Goal: Task Accomplishment & Management: Manage account settings

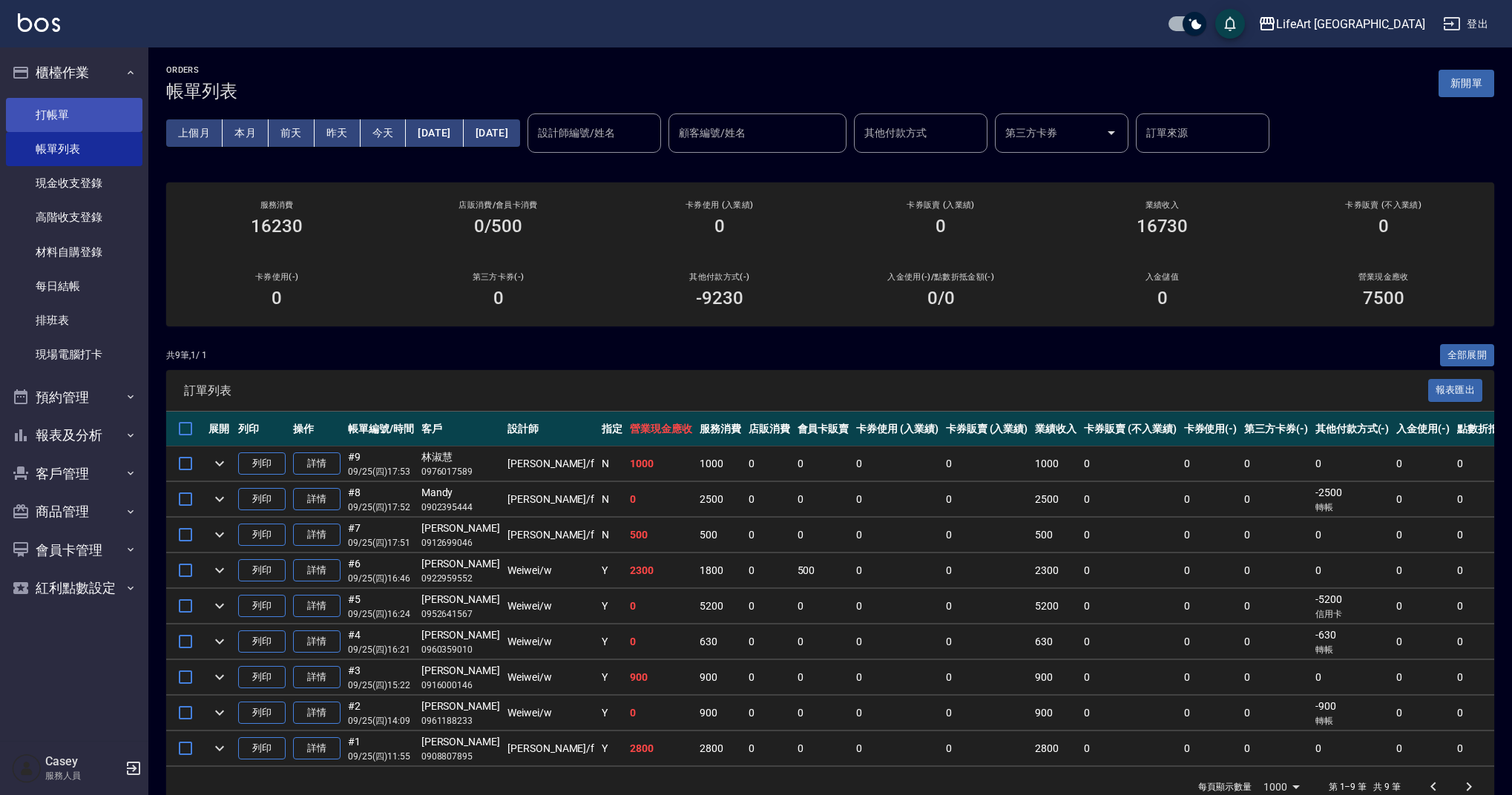
click at [94, 112] on link "打帳單" at bounding box center [74, 115] width 137 height 34
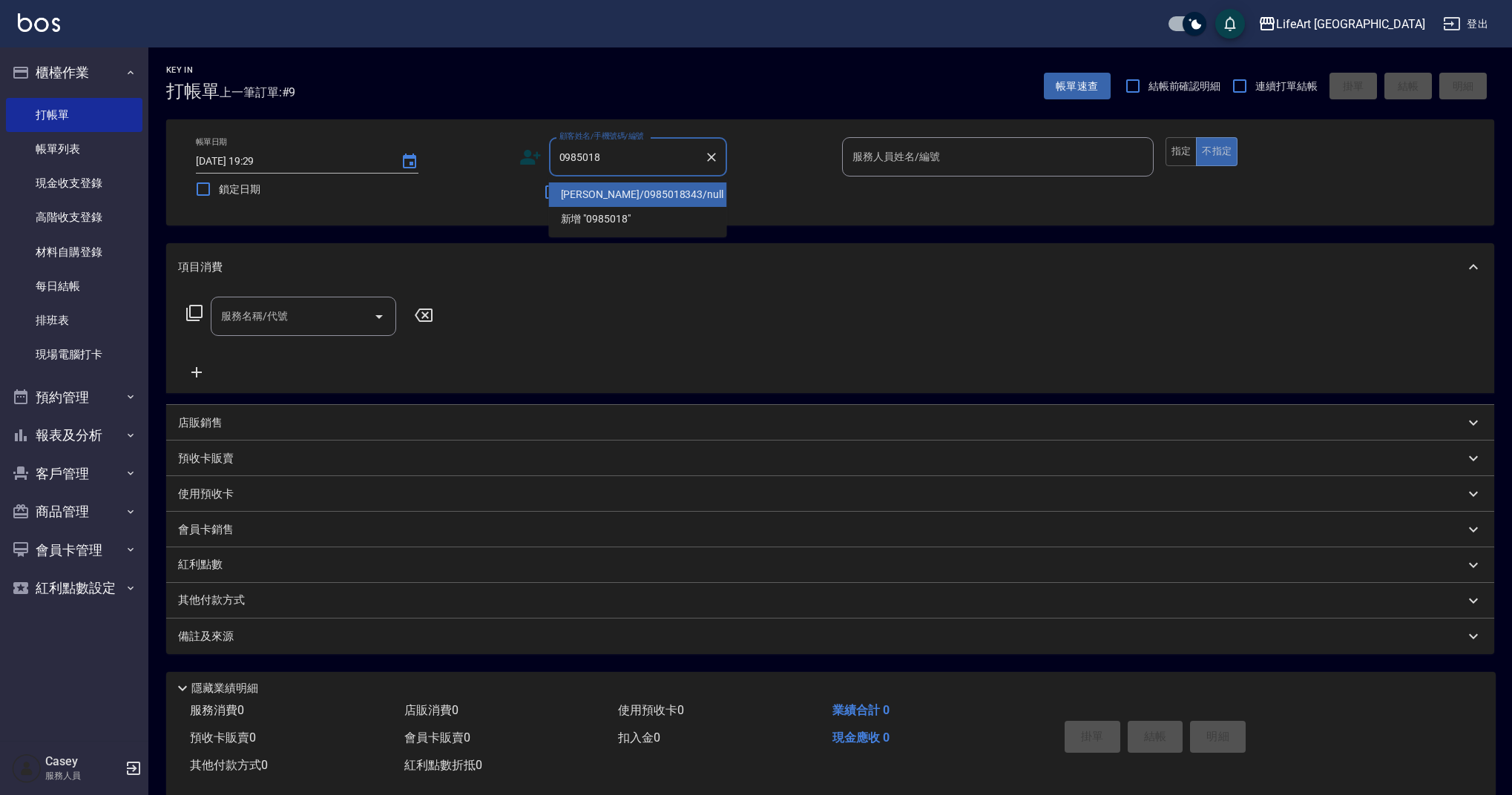
click at [681, 195] on li "李心彤/0985018343/null" at bounding box center [638, 194] width 178 height 24
type input "李心彤/0985018343/null"
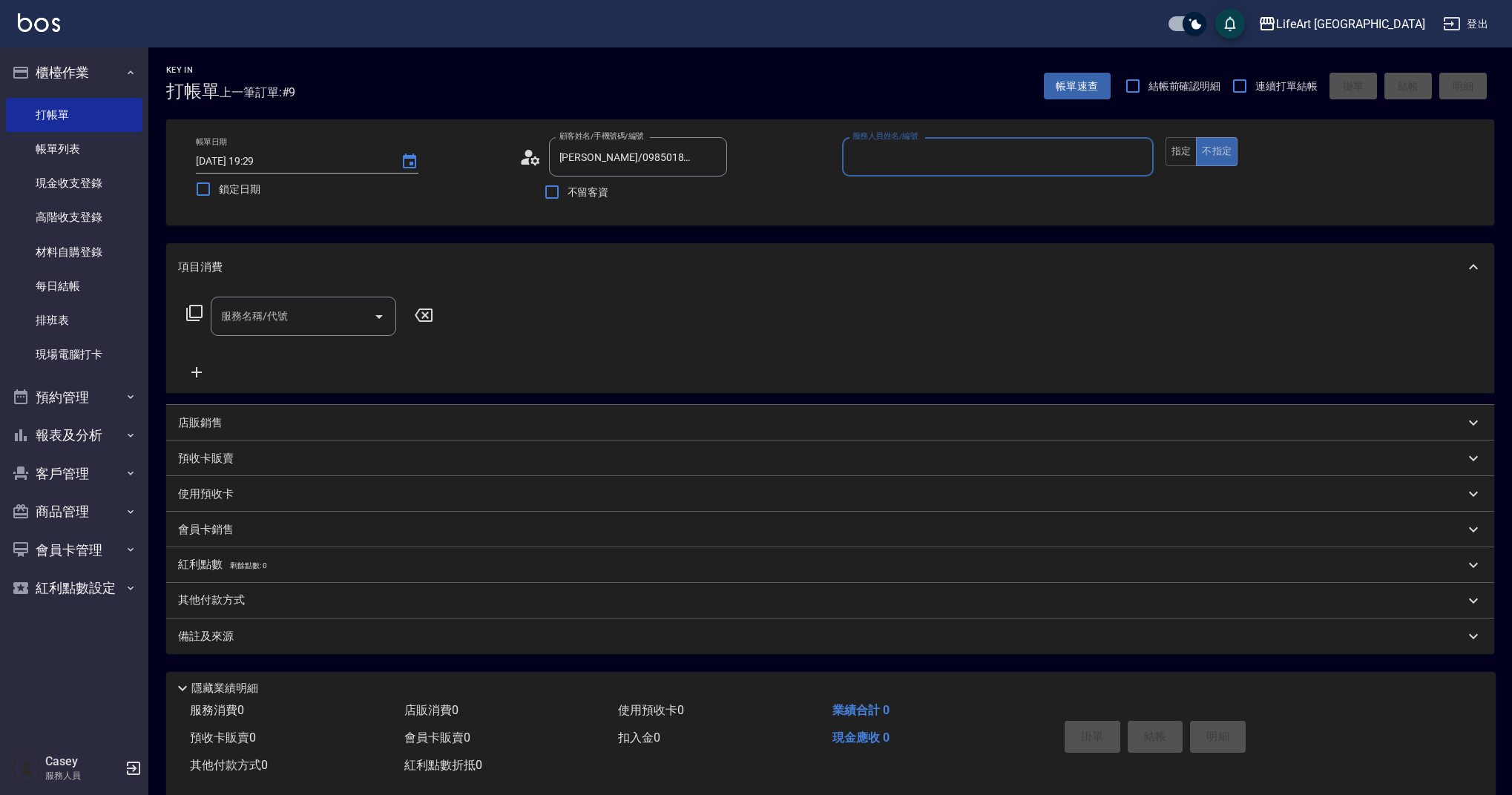
type input "Finney-f"
click at [235, 309] on div "服務名稱/代號 服務名稱/代號" at bounding box center [304, 316] width 186 height 40
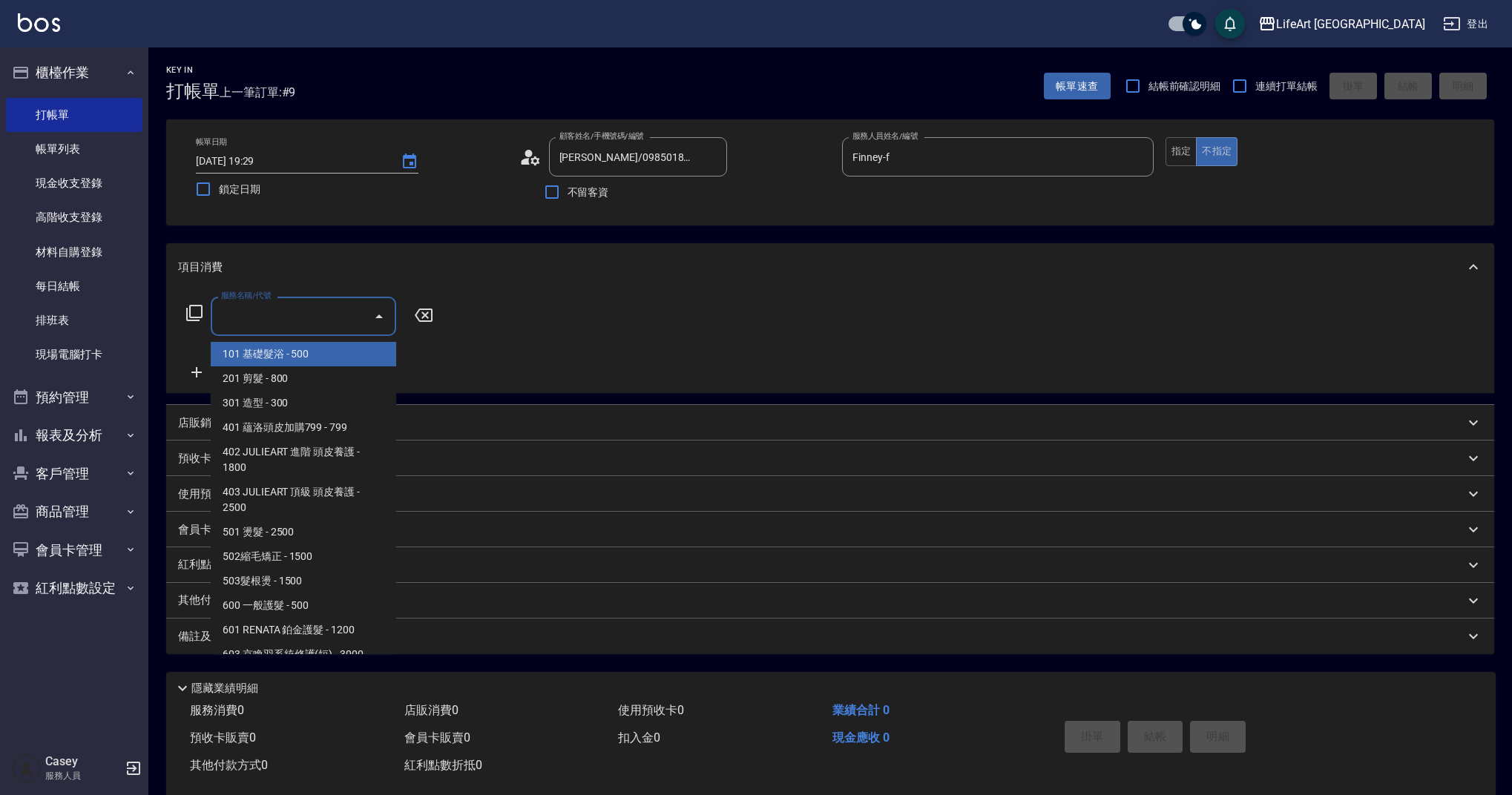
click at [283, 346] on span "101 基礎髮浴 - 500" at bounding box center [304, 354] width 186 height 24
type input "101 基礎髮浴 (101)"
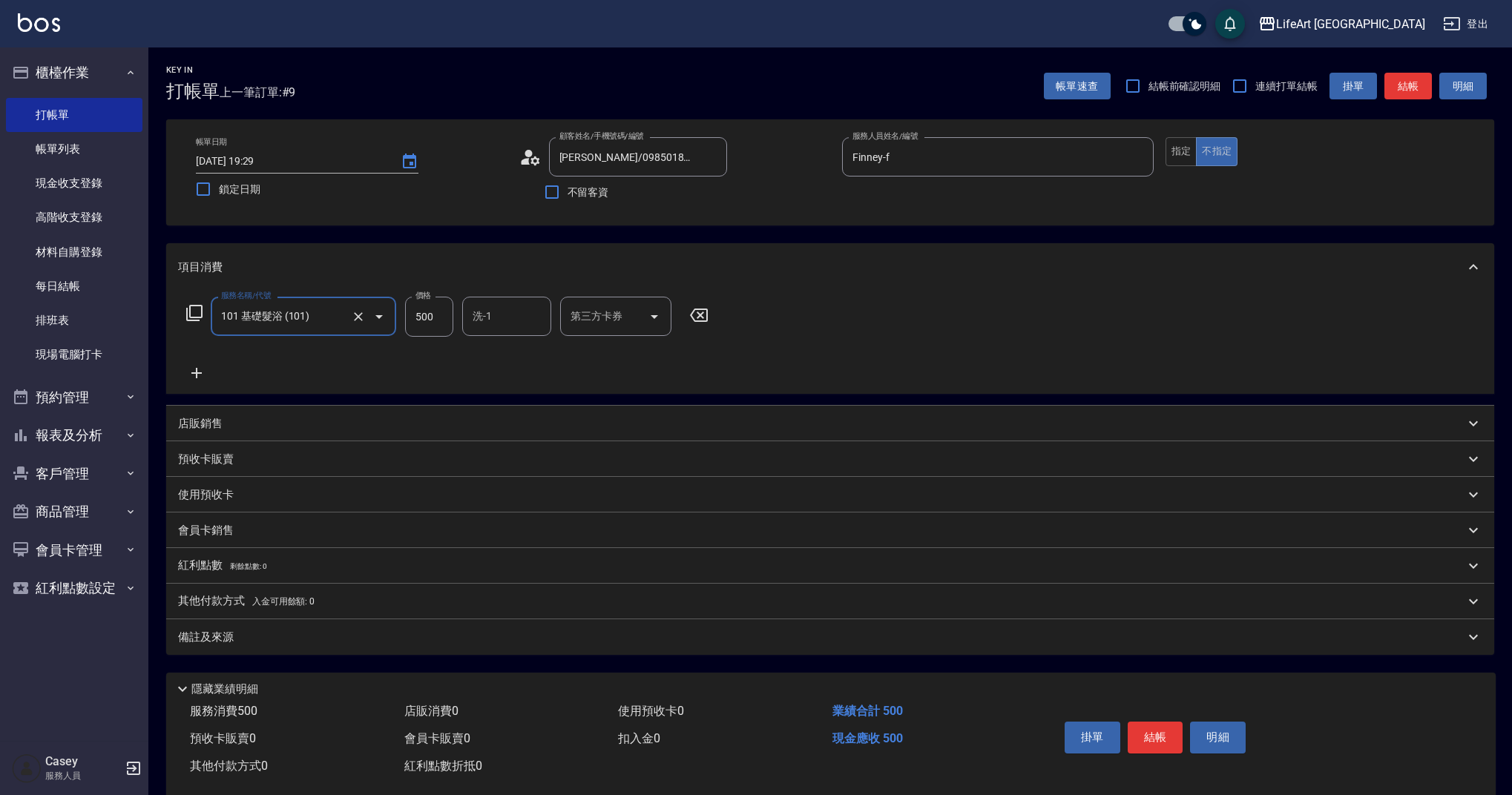
click at [695, 626] on div "備註及來源" at bounding box center [830, 637] width 1328 height 35
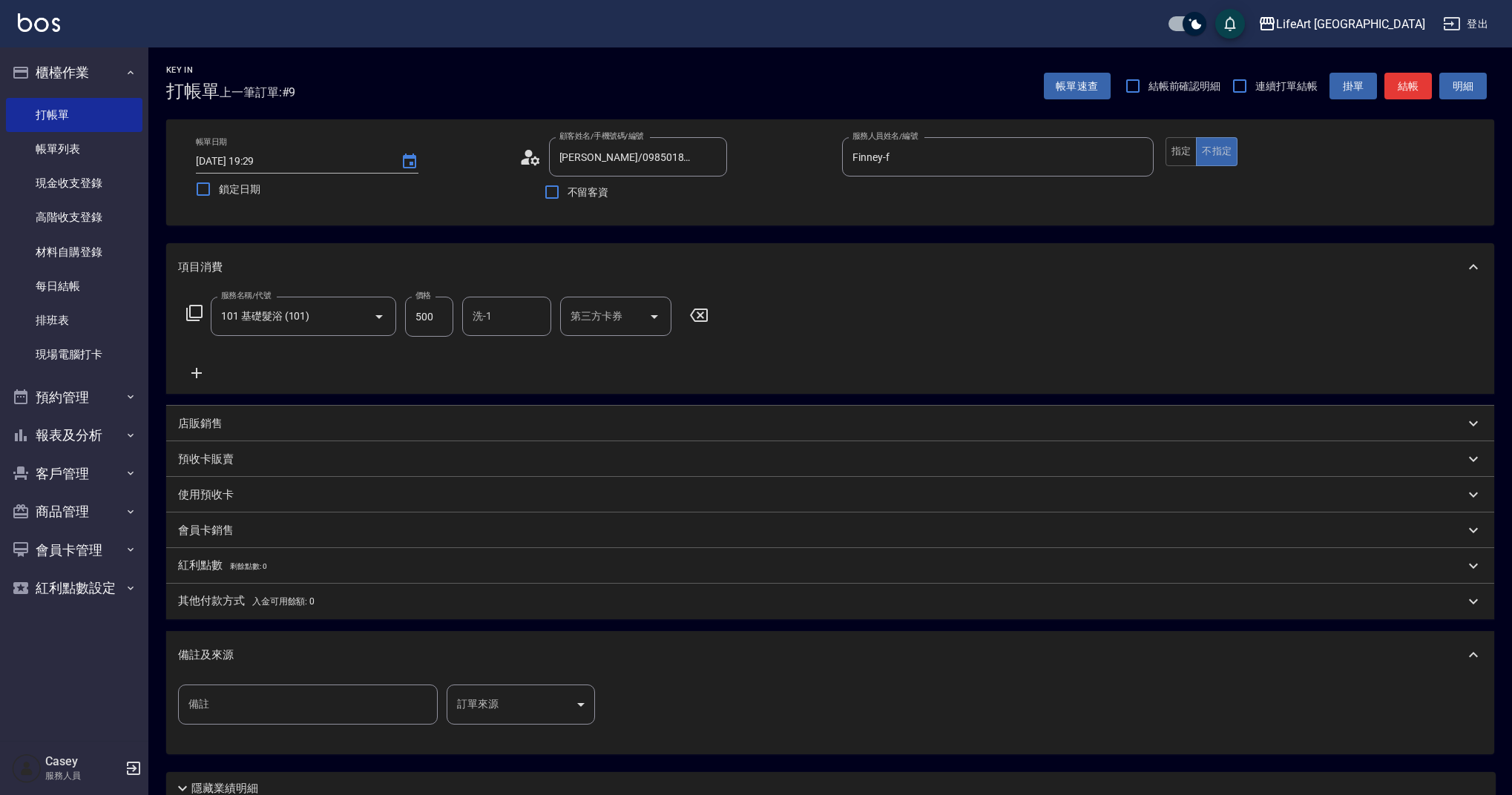
click at [529, 704] on body "LifeArt 蘆洲 登出 櫃檯作業 打帳單 帳單列表 現金收支登錄 高階收支登錄 材料自購登錄 每日結帳 排班表 現場電腦打卡 預約管理 預約管理 單日預約…" at bounding box center [756, 458] width 1512 height 916
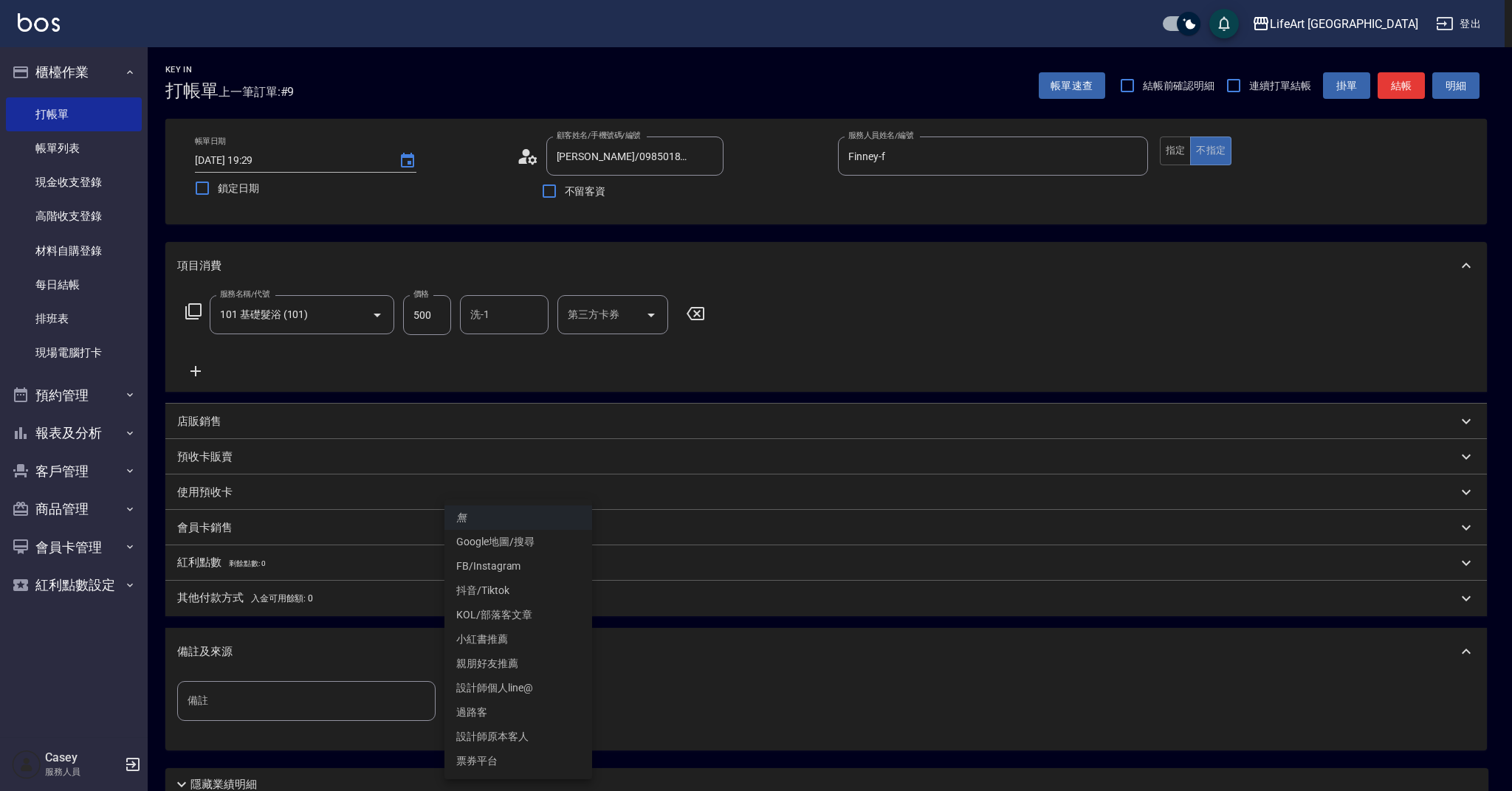
click at [527, 730] on li "設計師原本客人" at bounding box center [519, 736] width 148 height 24
type input "設計師原本客人"
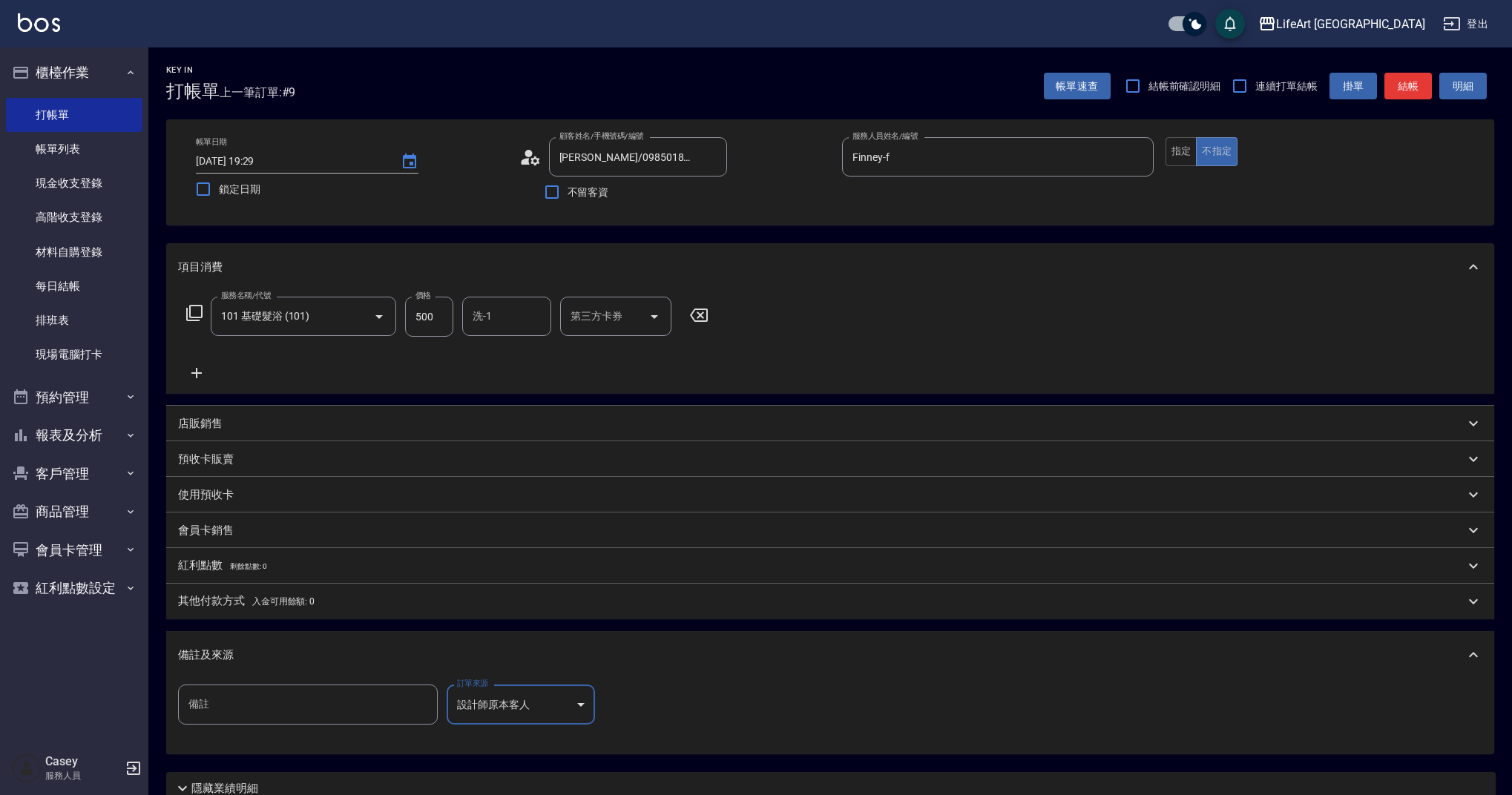
click at [733, 663] on div "備註及來源" at bounding box center [821, 655] width 1287 height 15
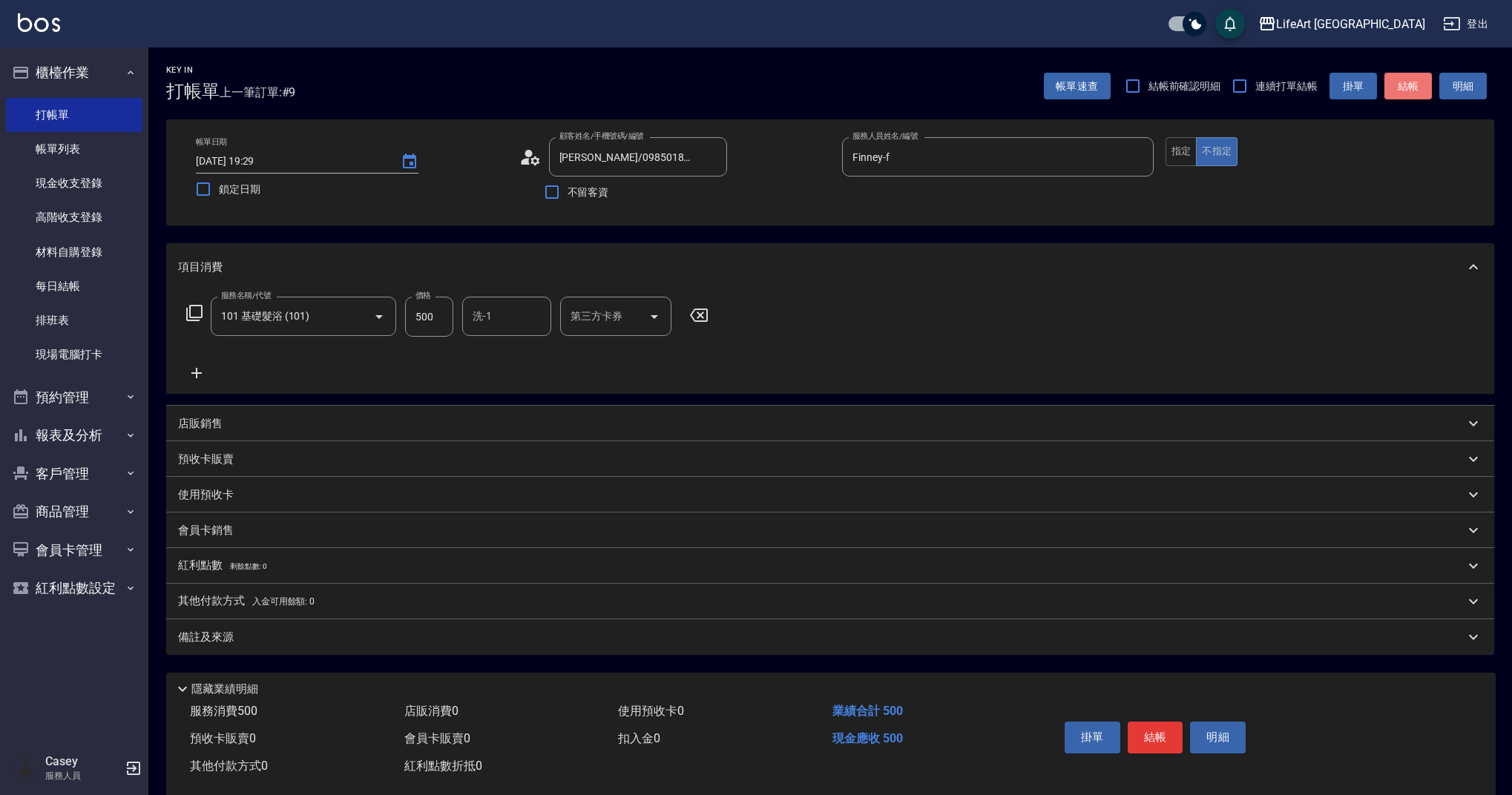
click at [1406, 94] on button "結帳" at bounding box center [1408, 86] width 47 height 28
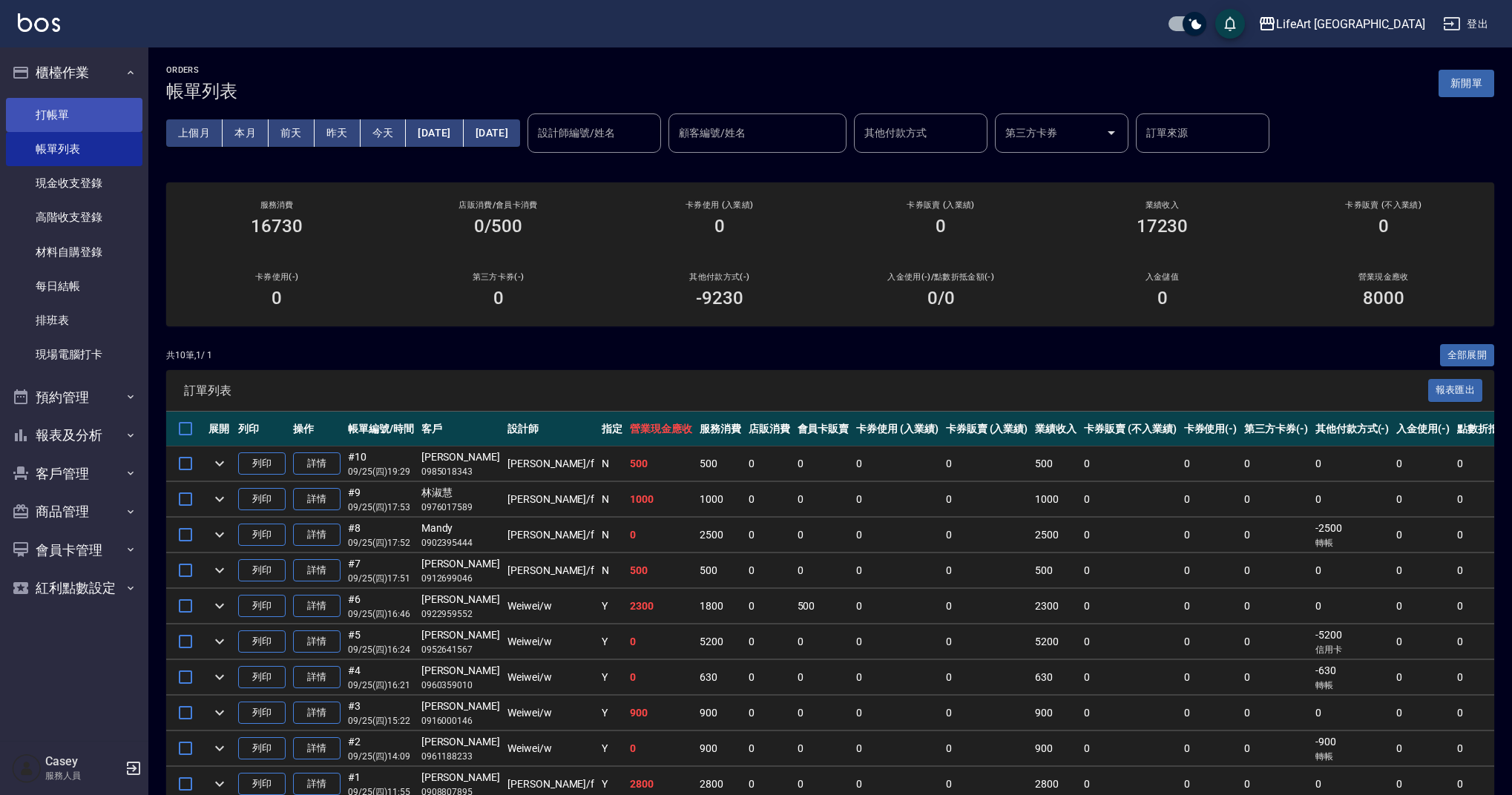
click at [56, 105] on link "打帳單" at bounding box center [74, 115] width 137 height 34
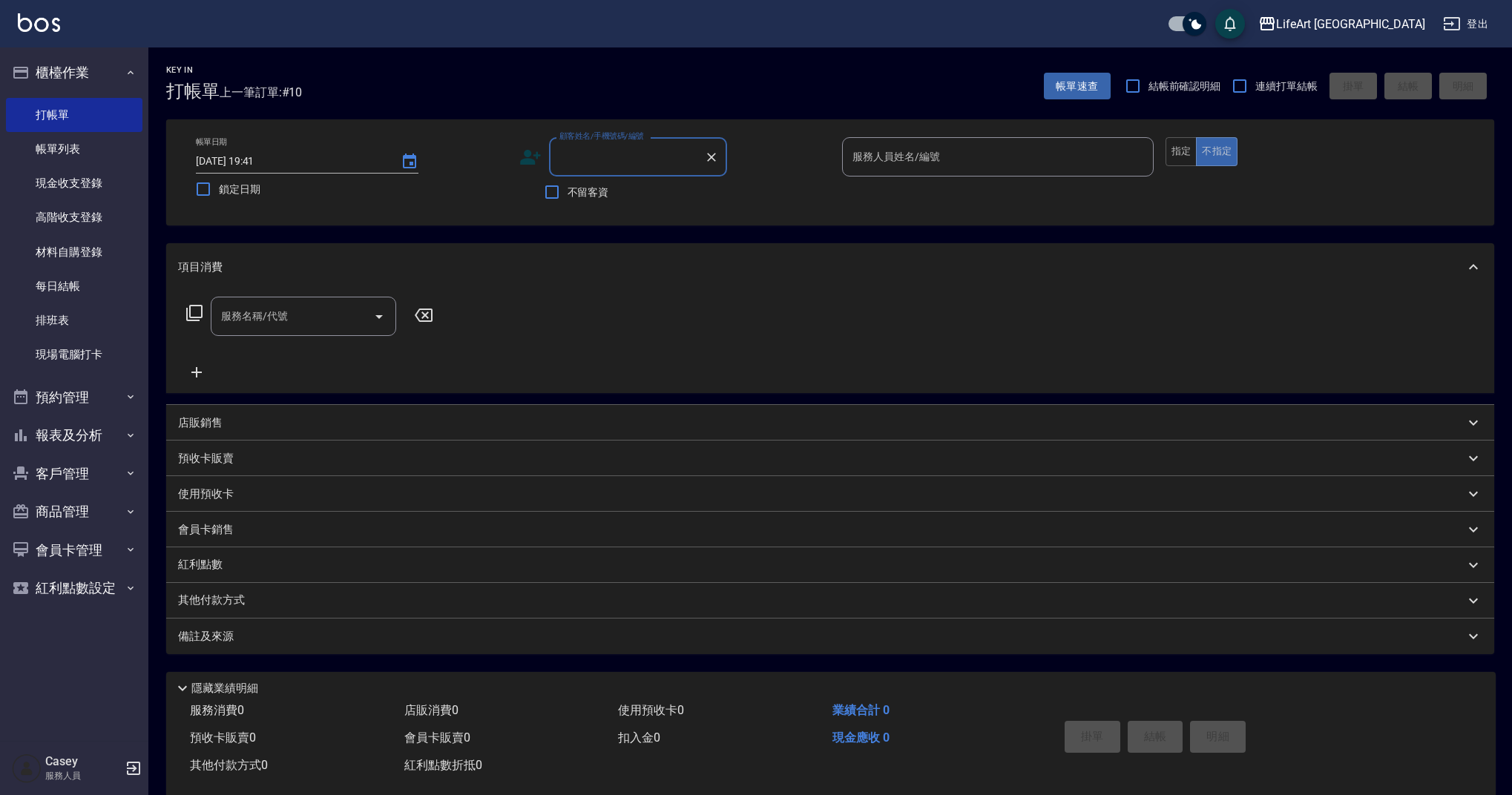
click at [573, 161] on input "顧客姓名/手機號碼/編號" at bounding box center [627, 157] width 143 height 26
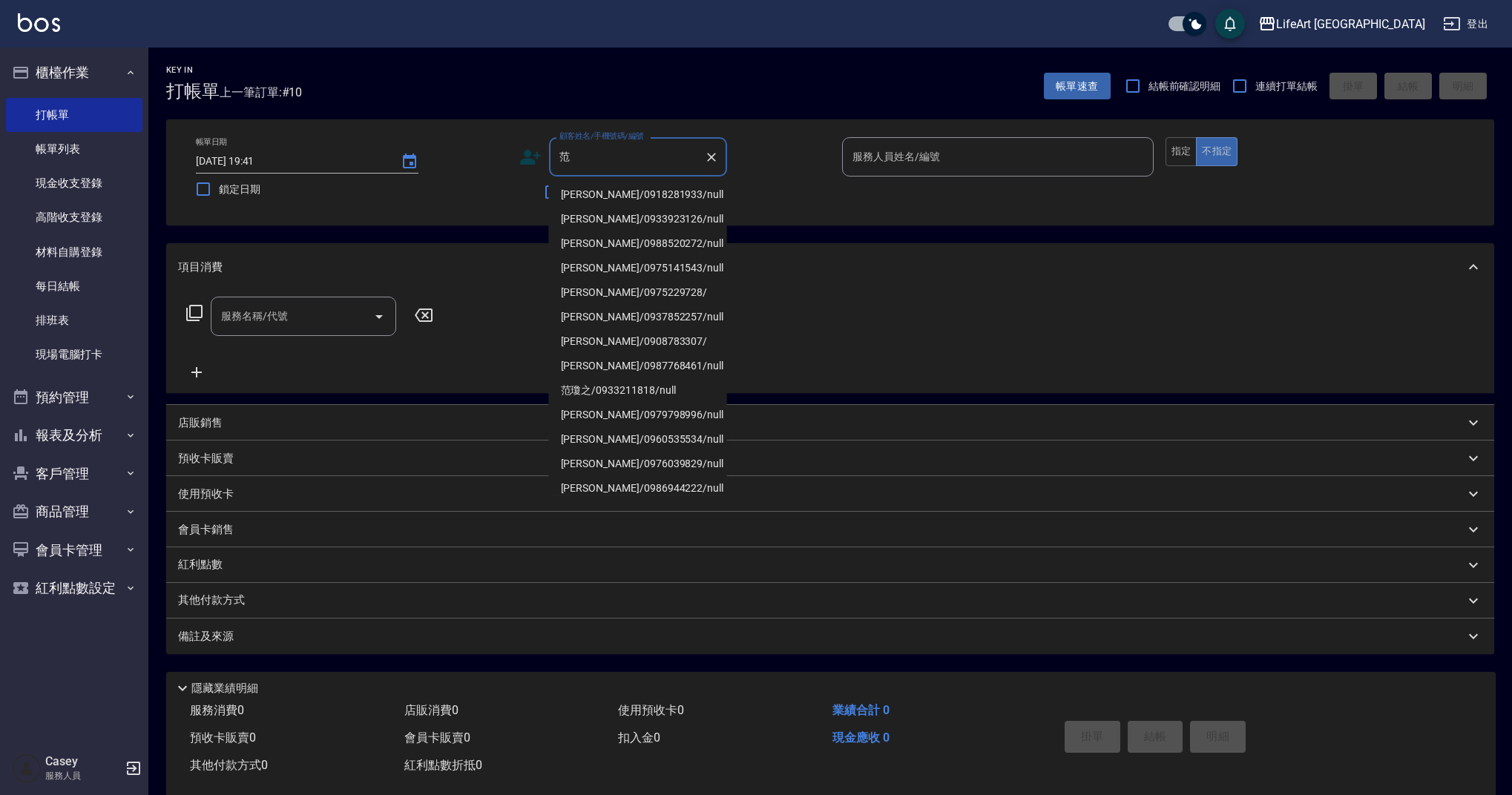
click at [572, 188] on li "范睿昀/0918281933/null" at bounding box center [638, 194] width 178 height 24
type input "范睿昀/0918281933/null"
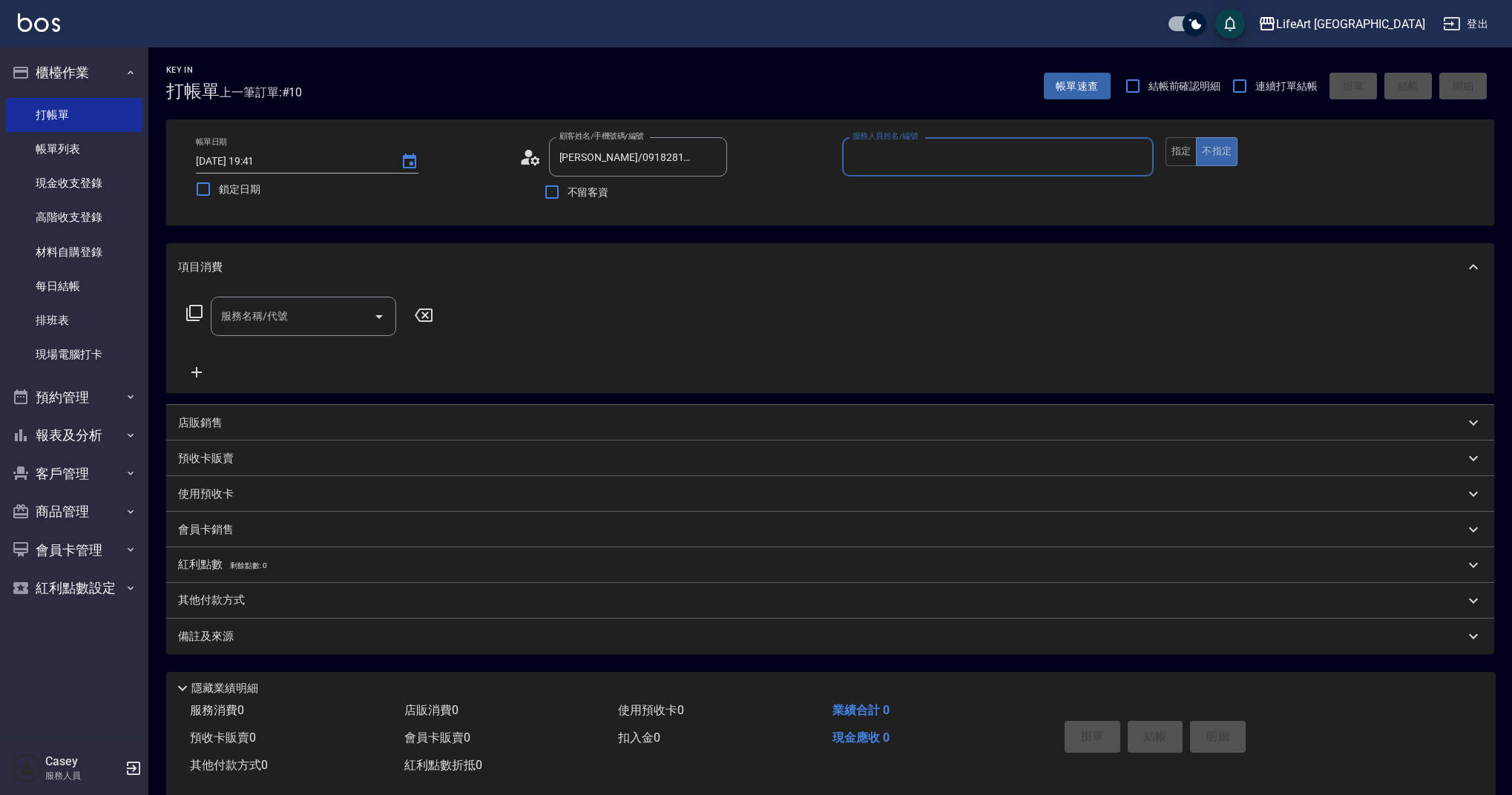
type input "Weiwei-w"
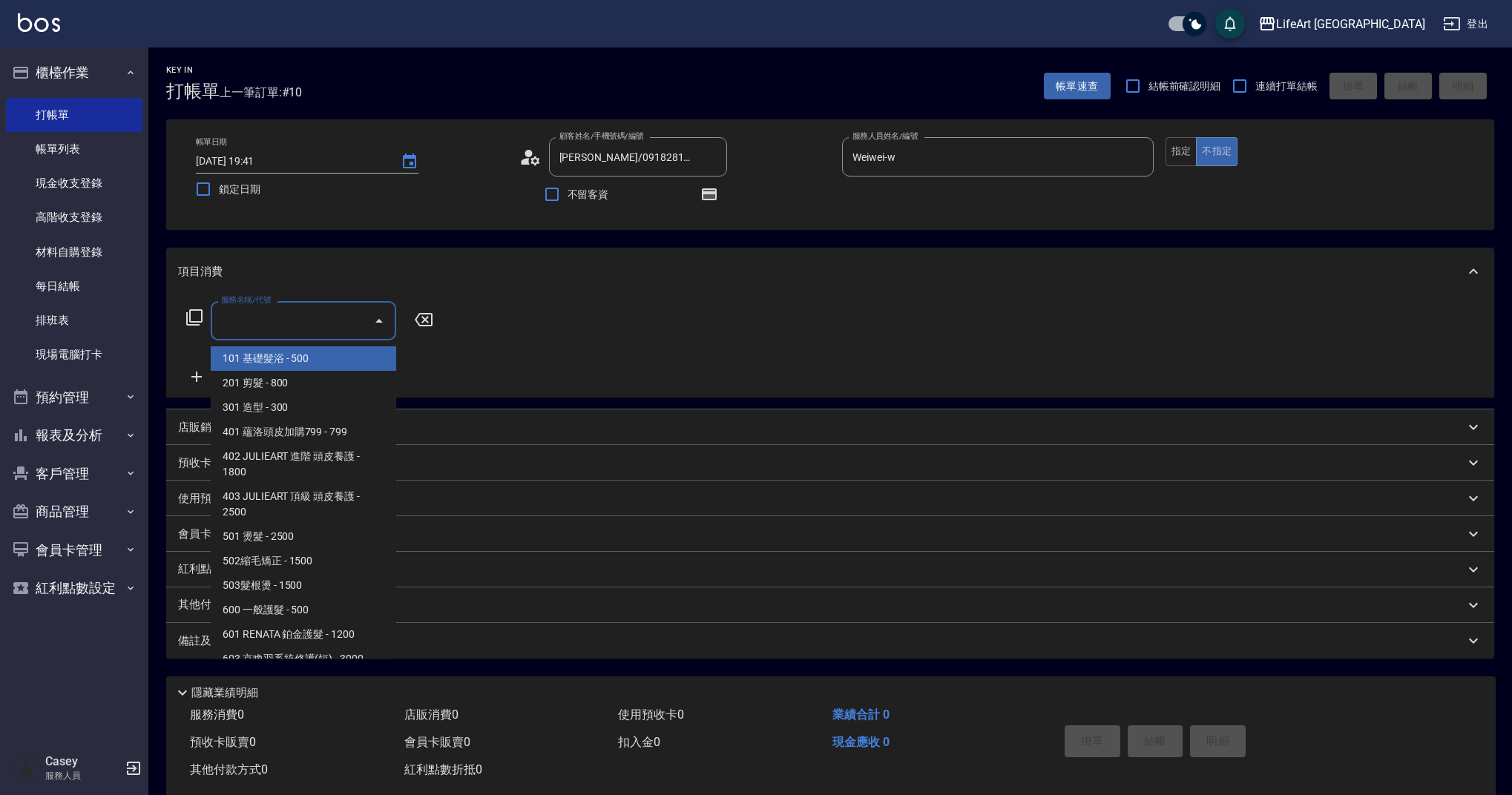
click at [256, 319] on div "服務名稱/代號 服務名稱/代號" at bounding box center [304, 320] width 186 height 40
click at [272, 354] on span "101 基礎髮浴 - 500" at bounding box center [304, 358] width 186 height 24
type input "101 基礎髮浴 (101)"
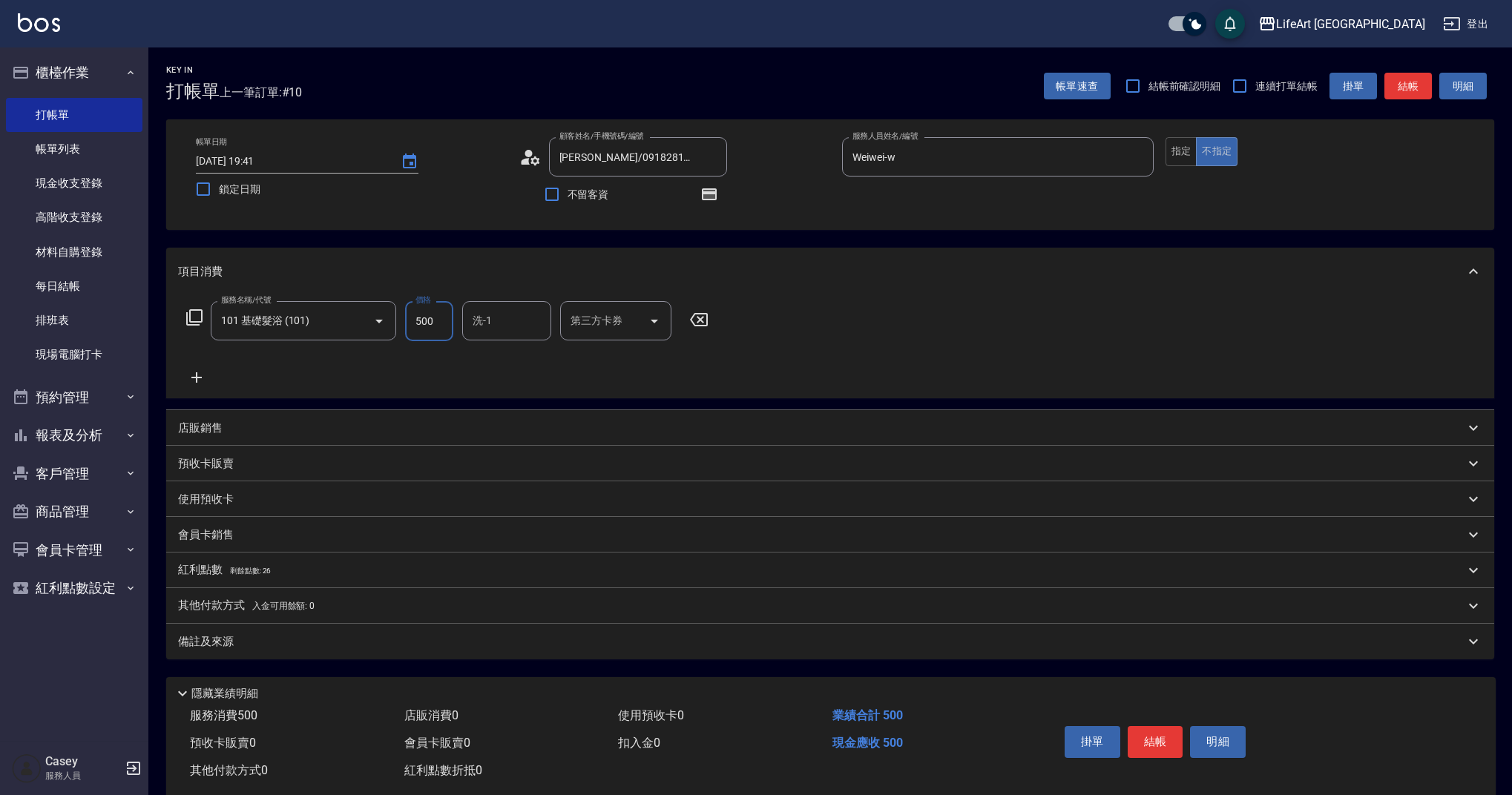
drag, startPoint x: 448, startPoint y: 320, endPoint x: 411, endPoint y: 318, distance: 37.1
click at [411, 320] on input "500" at bounding box center [428, 321] width 48 height 40
type input "315"
click at [516, 328] on input "洗-1" at bounding box center [507, 320] width 76 height 26
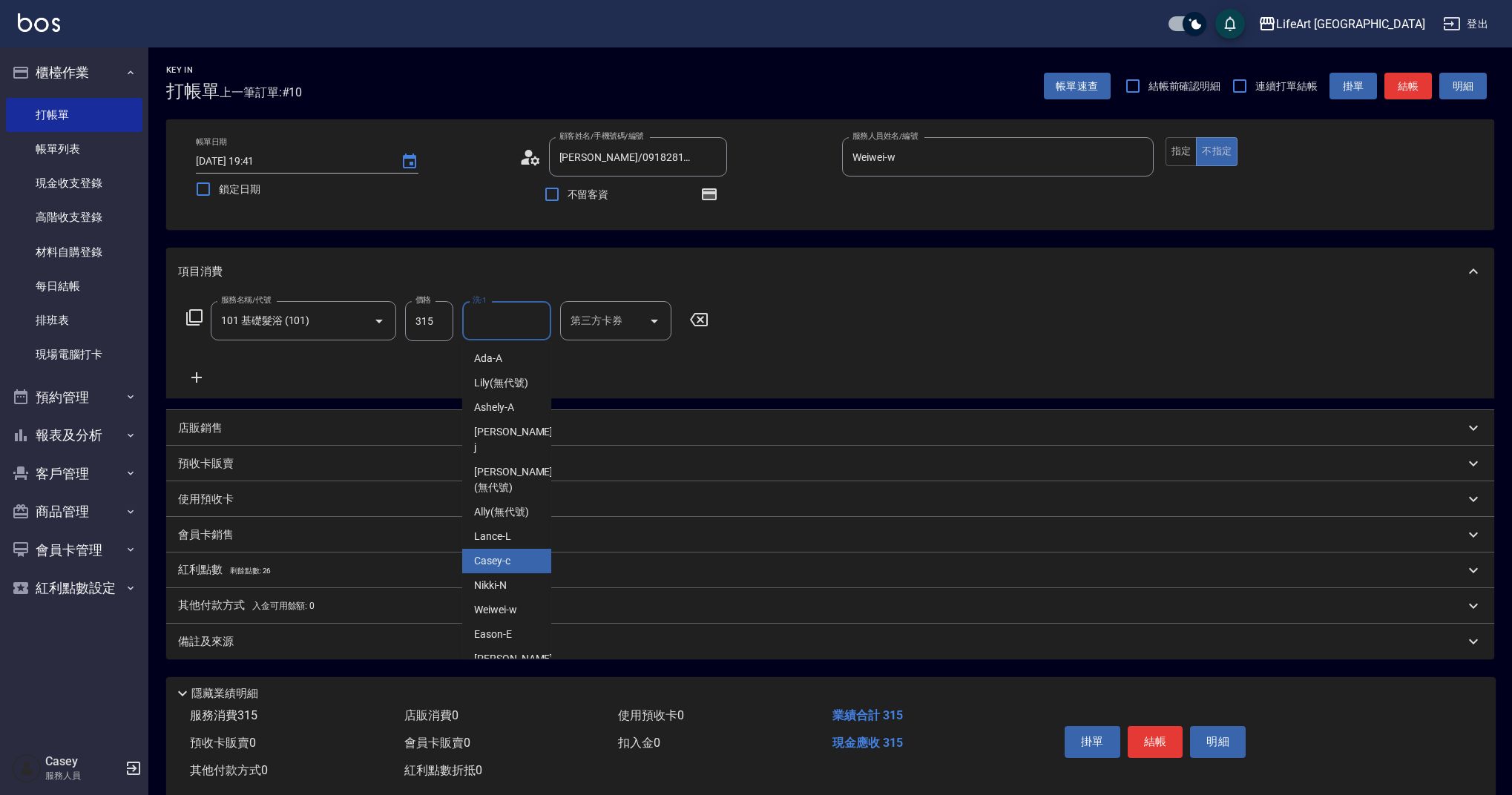
click at [494, 553] on span "Casey -c" at bounding box center [492, 561] width 36 height 15
type input "Casey-c"
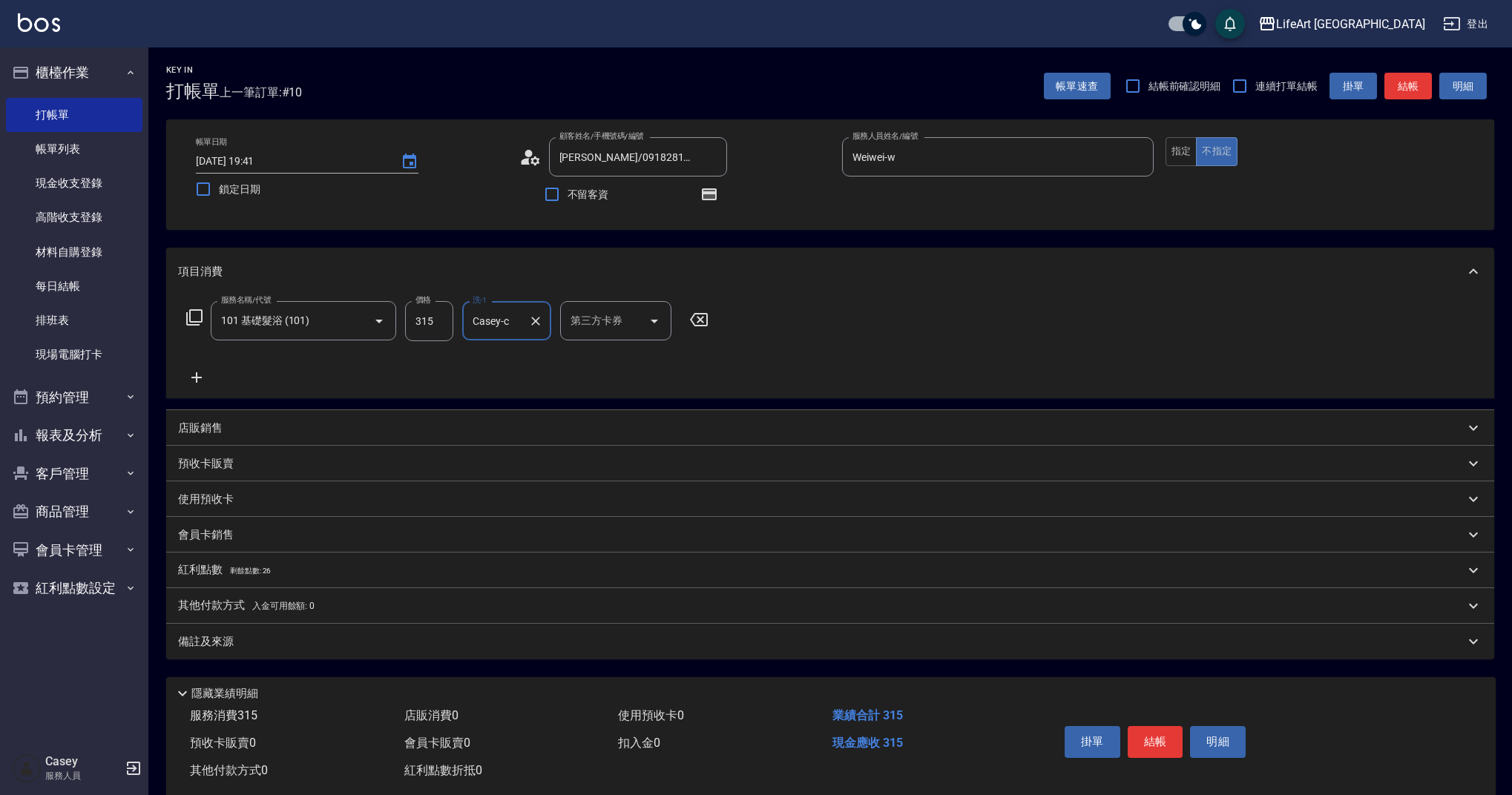
drag, startPoint x: 222, startPoint y: 646, endPoint x: 294, endPoint y: 652, distance: 72.2
click at [222, 646] on p "備註及來源" at bounding box center [206, 642] width 56 height 15
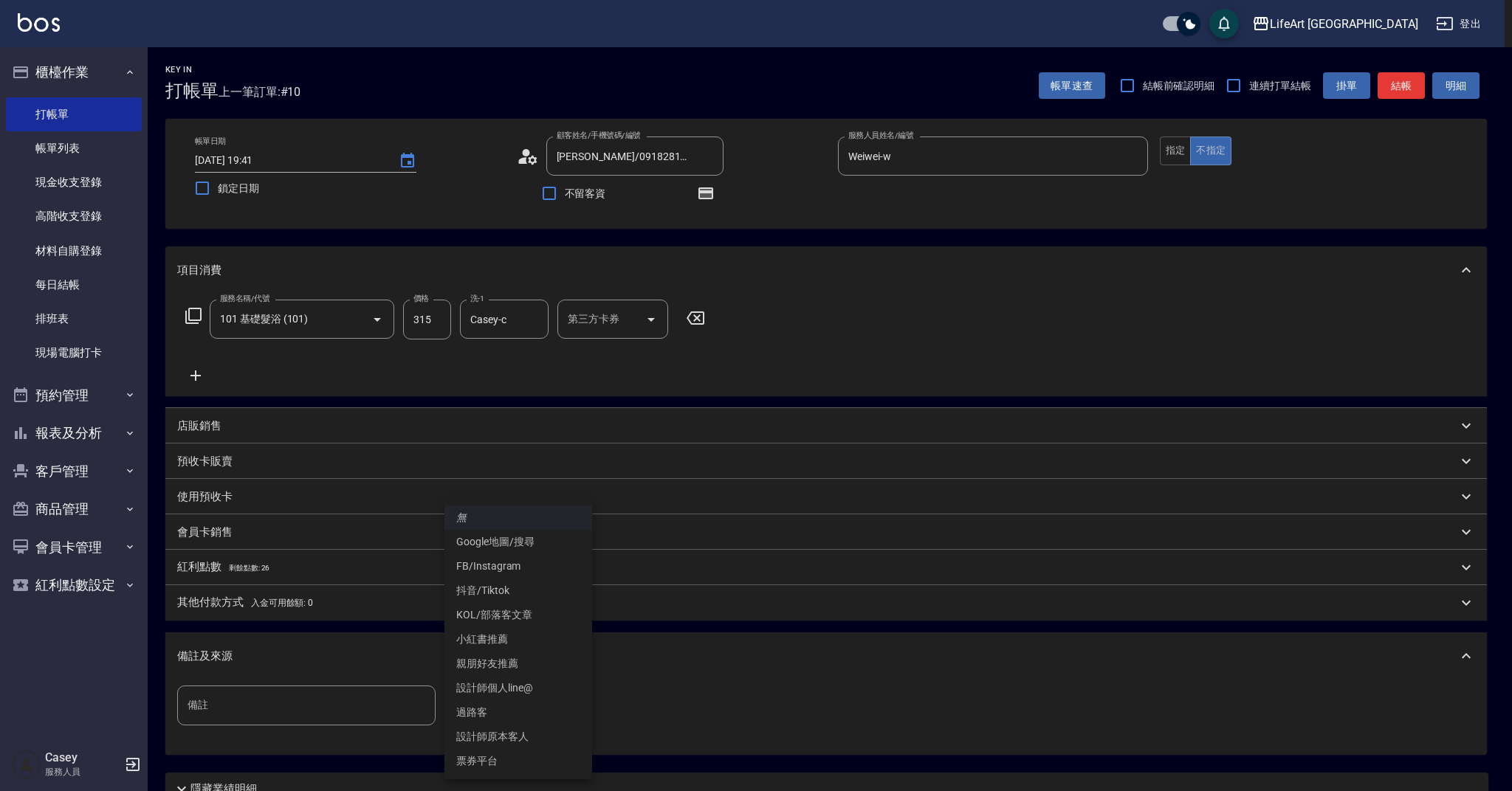
click at [525, 697] on body "LifeArt 蘆洲 登出 櫃檯作業 打帳單 帳單列表 現金收支登錄 高階收支登錄 材料自購登錄 每日結帳 排班表 現場電腦打卡 預約管理 預約管理 單日預約…" at bounding box center [756, 457] width 1512 height 915
click at [515, 732] on li "設計師原本客人" at bounding box center [519, 736] width 148 height 24
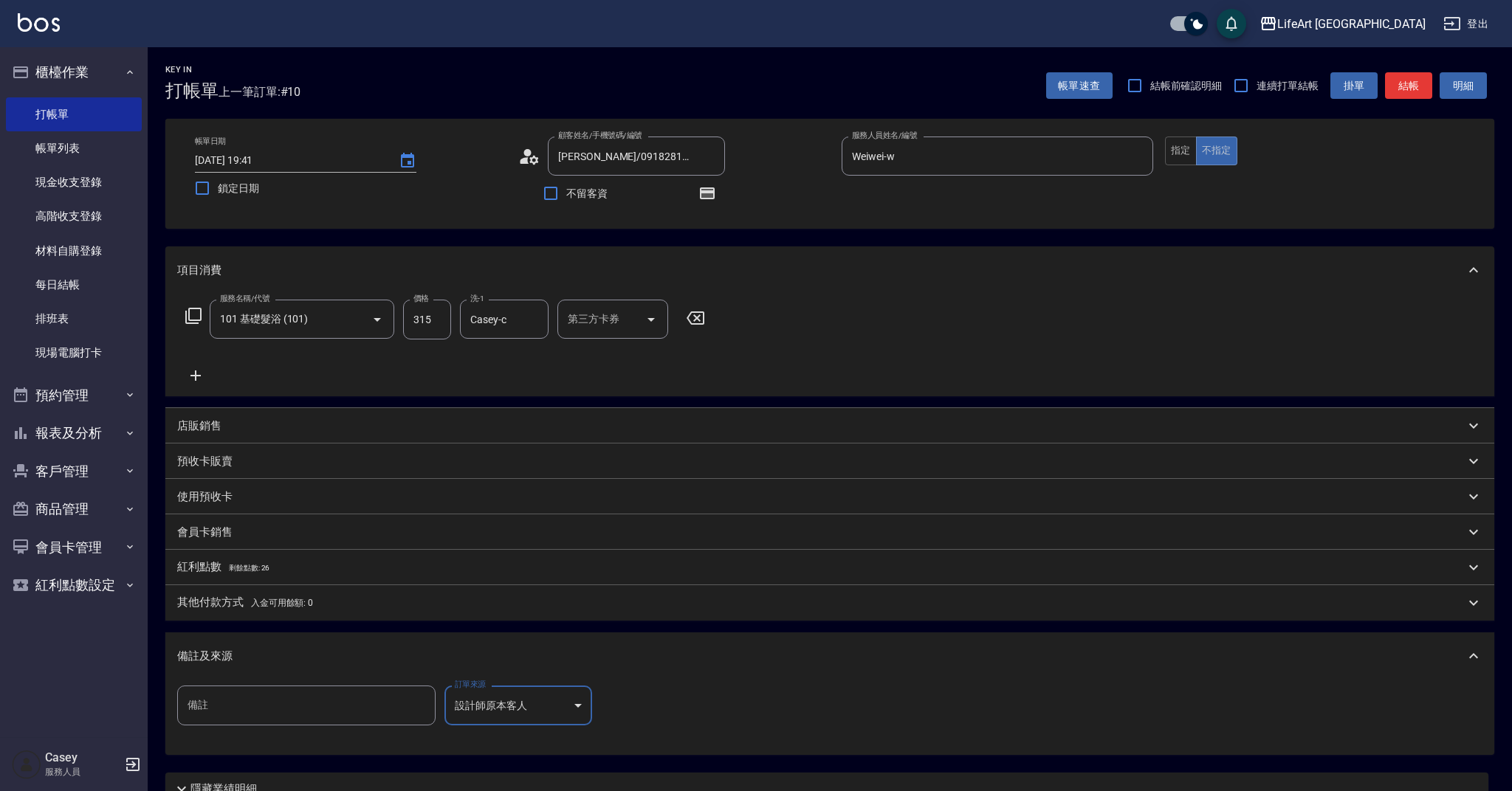
type input "設計師原本客人"
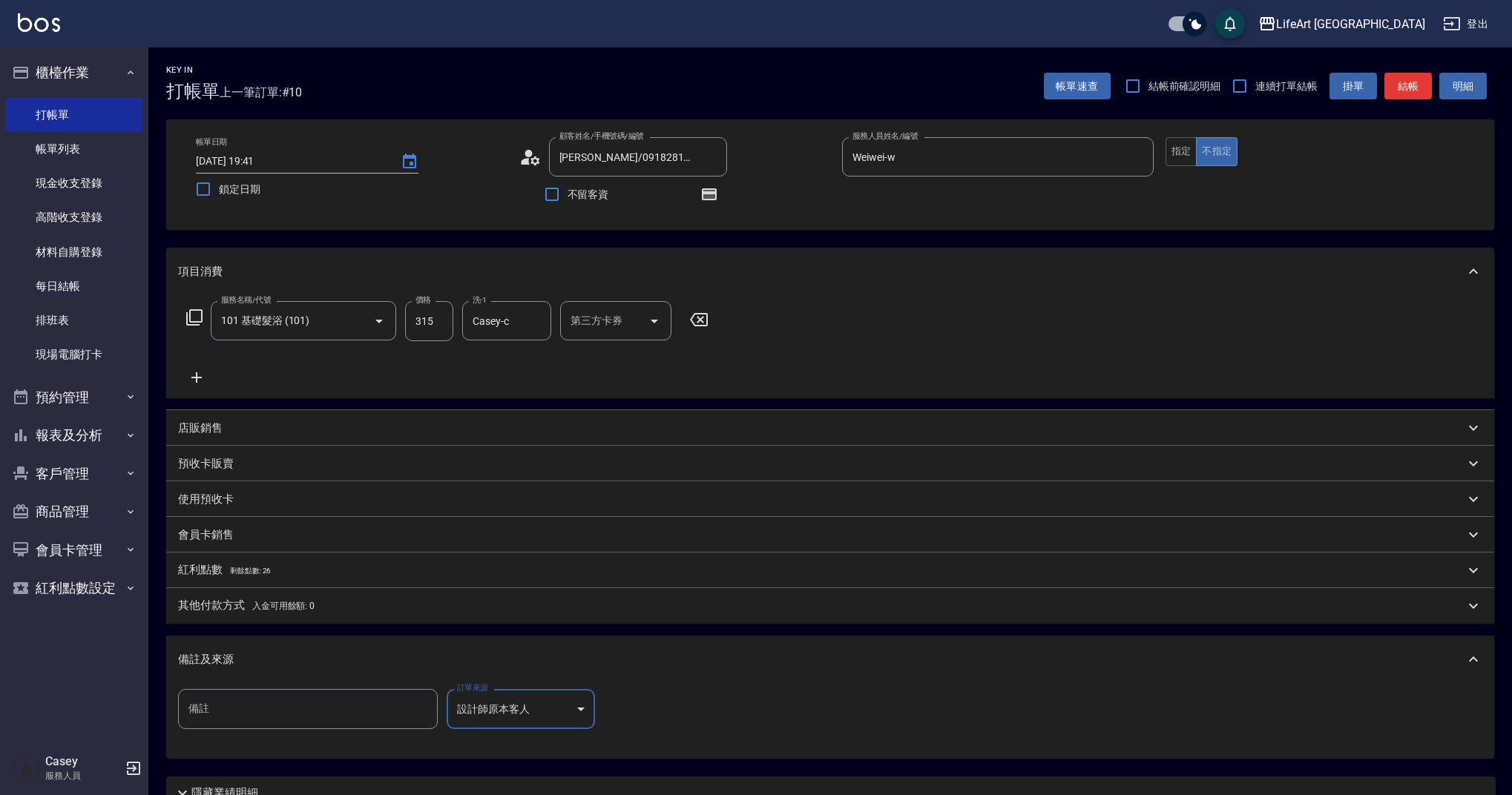
scroll to position [128, 0]
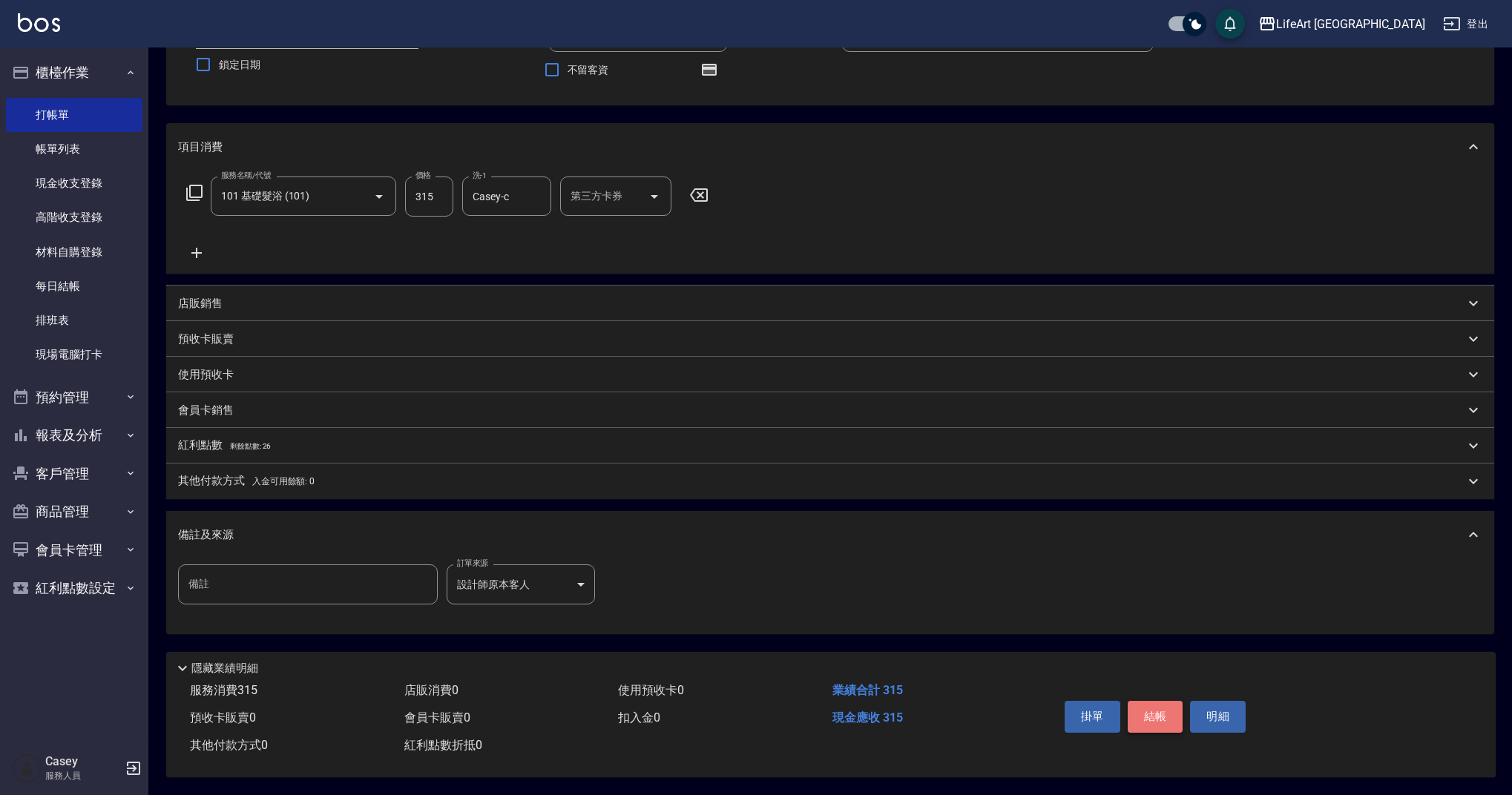
click at [1160, 719] on button "結帳" at bounding box center [1155, 716] width 56 height 31
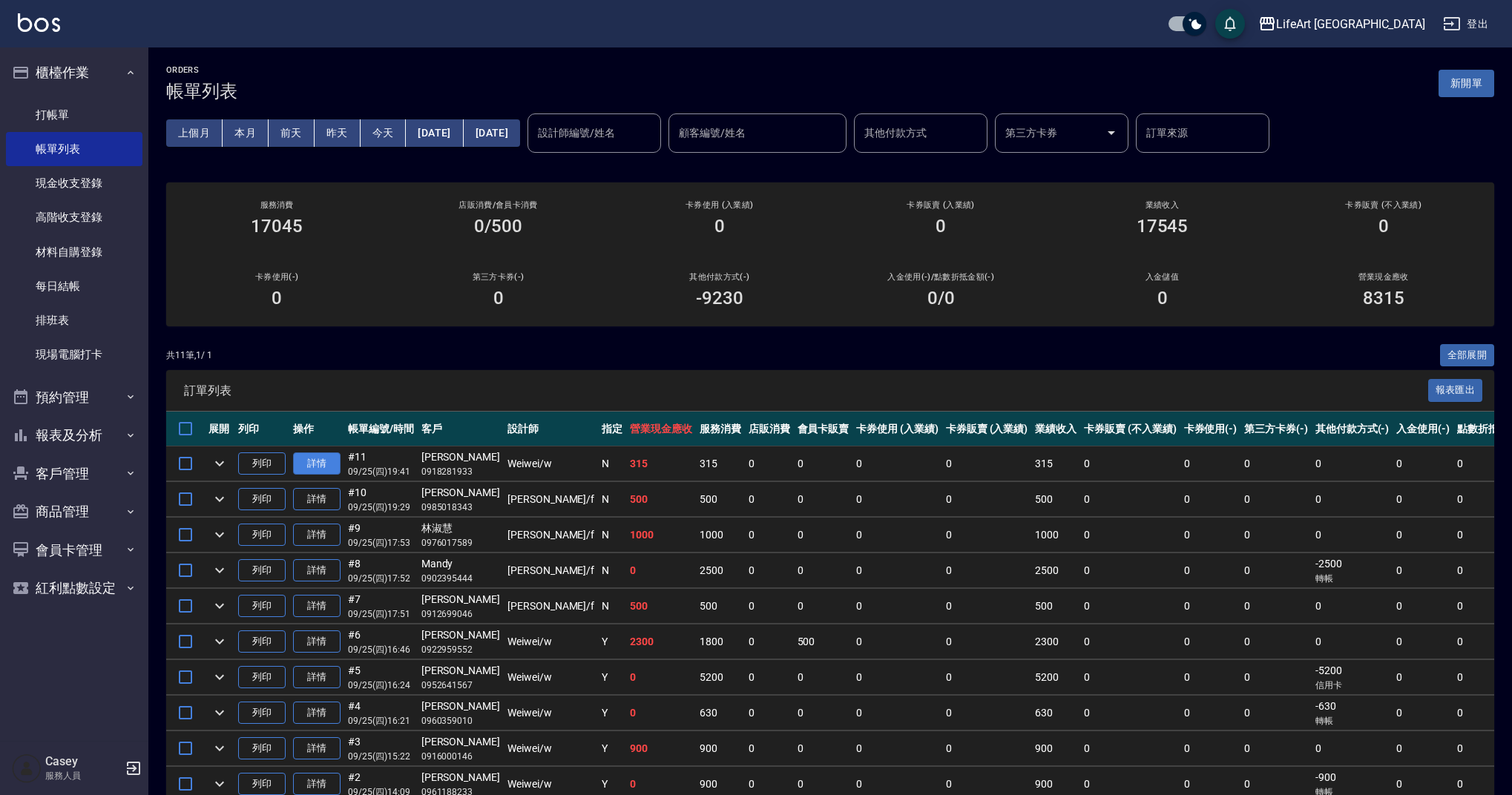
click at [327, 465] on link "詳情" at bounding box center [317, 464] width 47 height 23
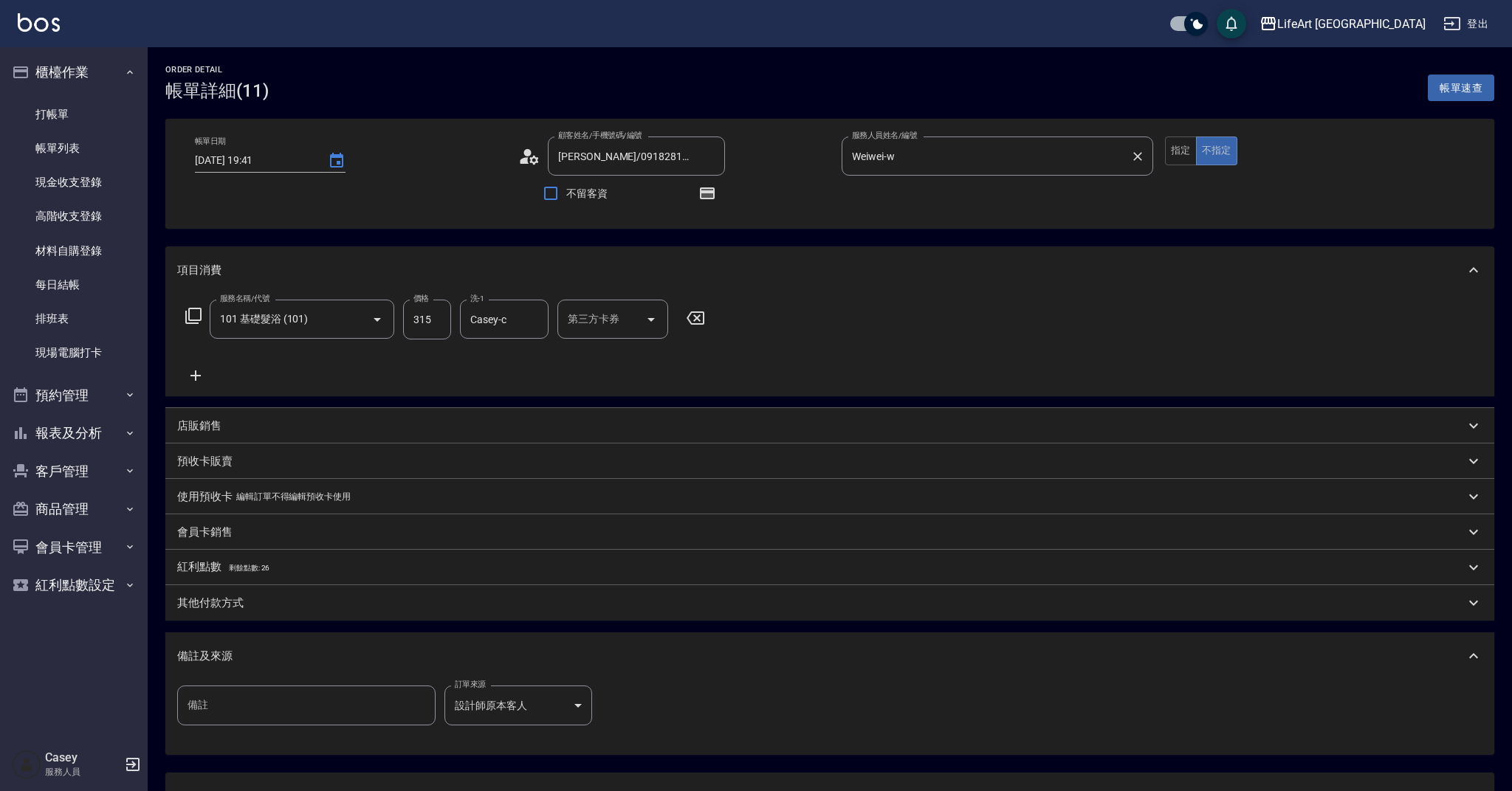
type input "2025/09/25 19:41"
type input "范睿昀/0918281933/null"
type input "Weiwei-w"
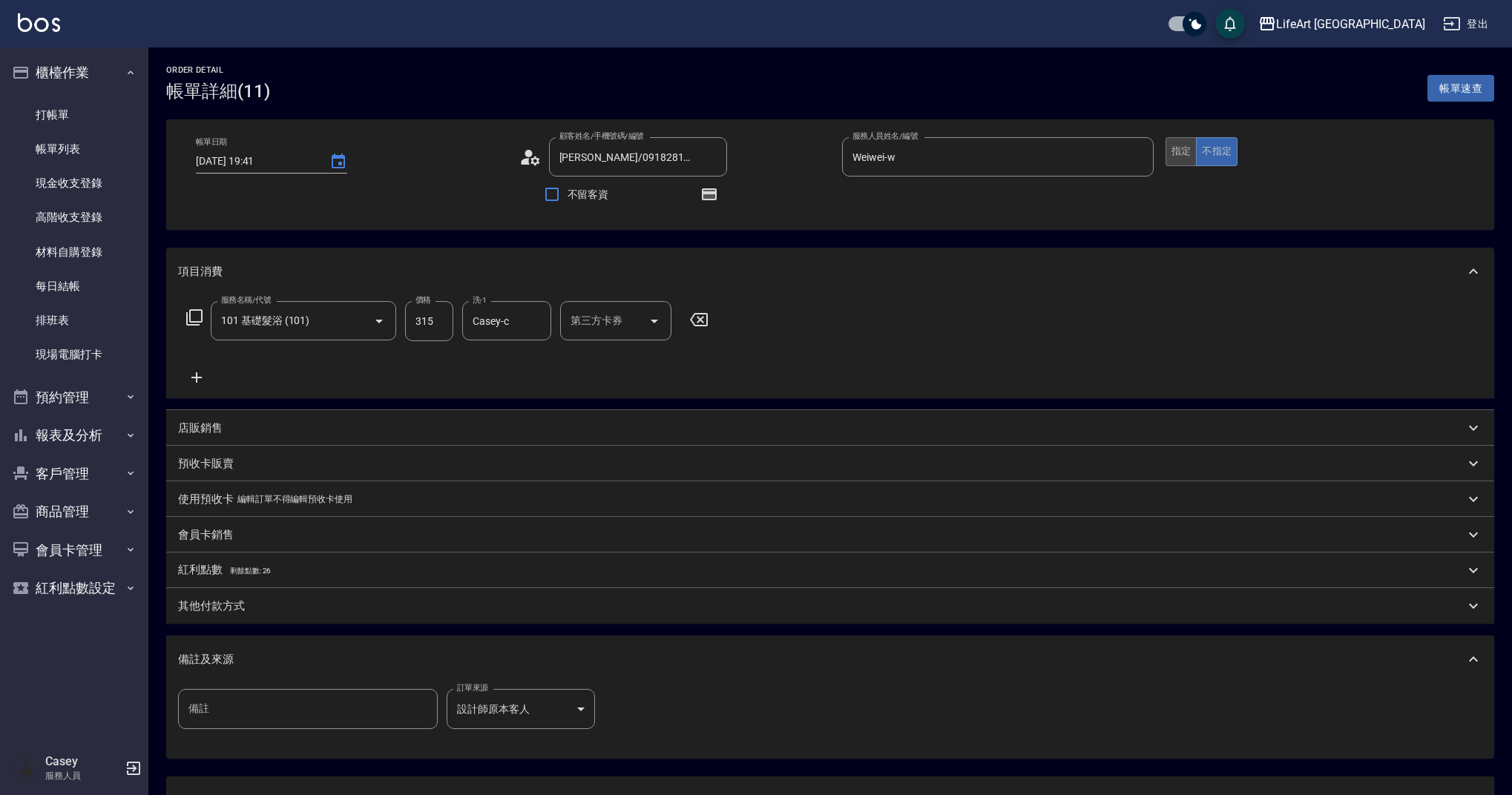
click at [1192, 153] on button "指定" at bounding box center [1181, 152] width 32 height 29
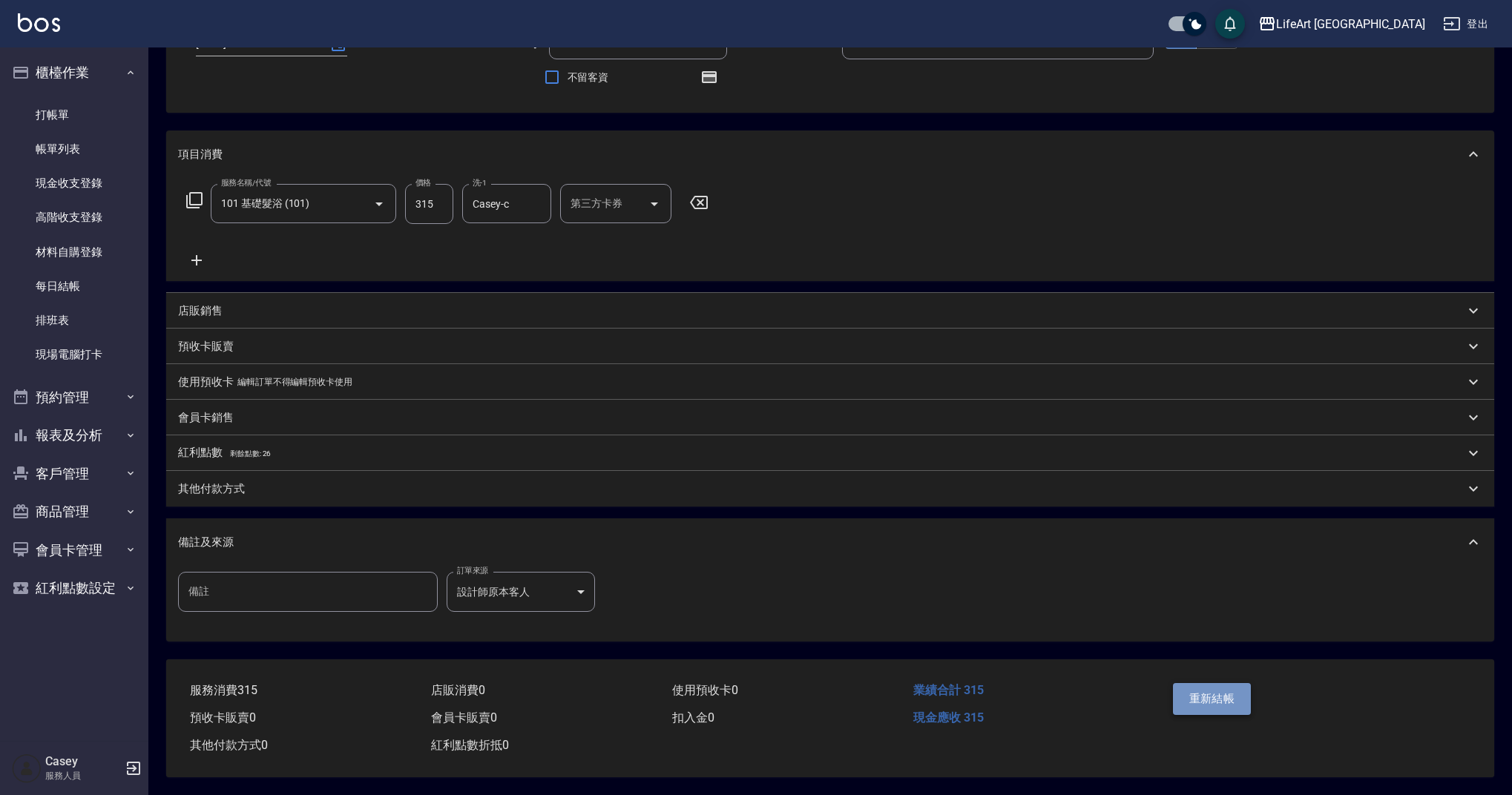
click at [1238, 693] on button "重新結帳" at bounding box center [1212, 698] width 78 height 31
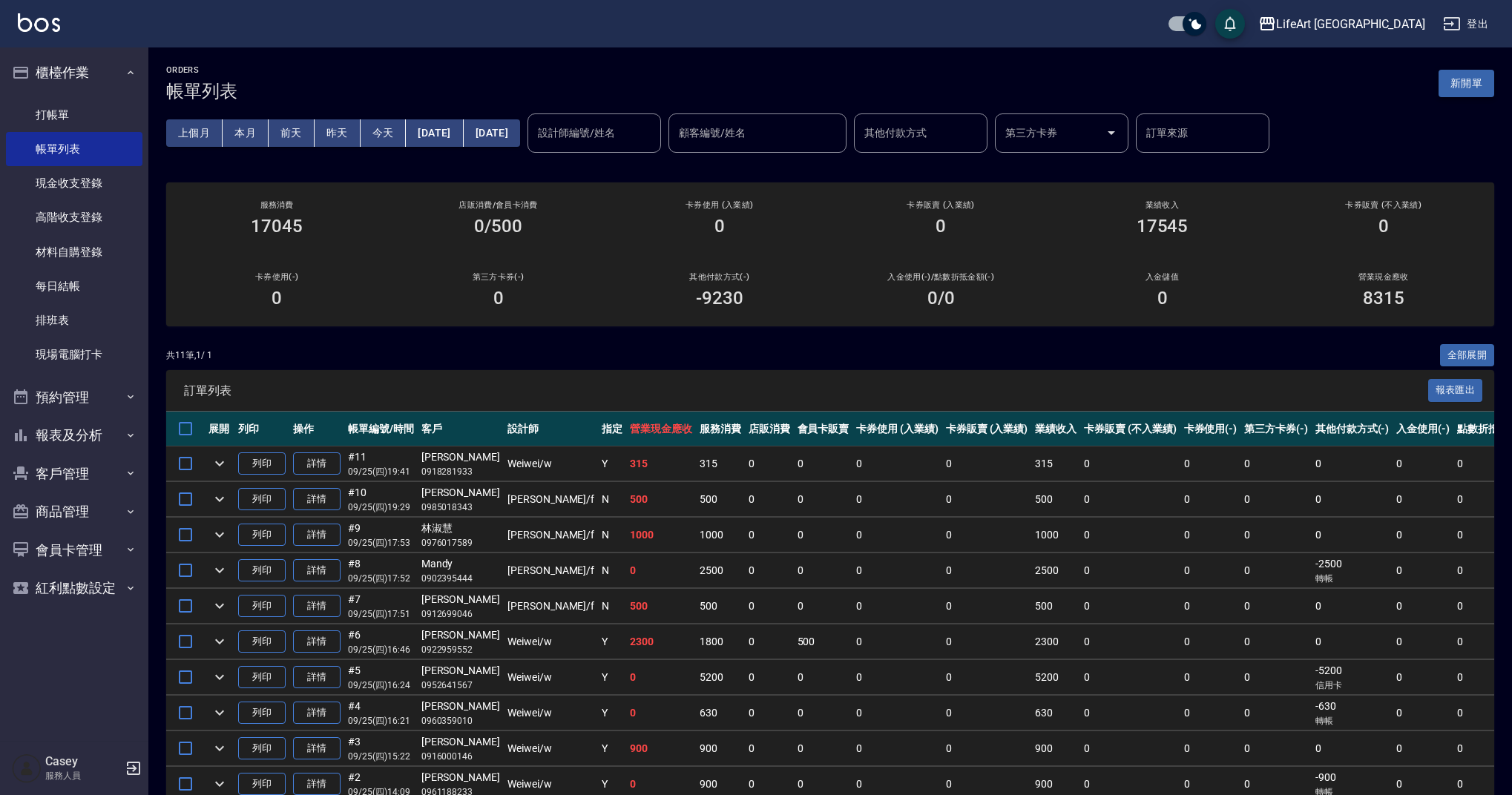
click at [1459, 89] on button "新開單" at bounding box center [1466, 83] width 56 height 28
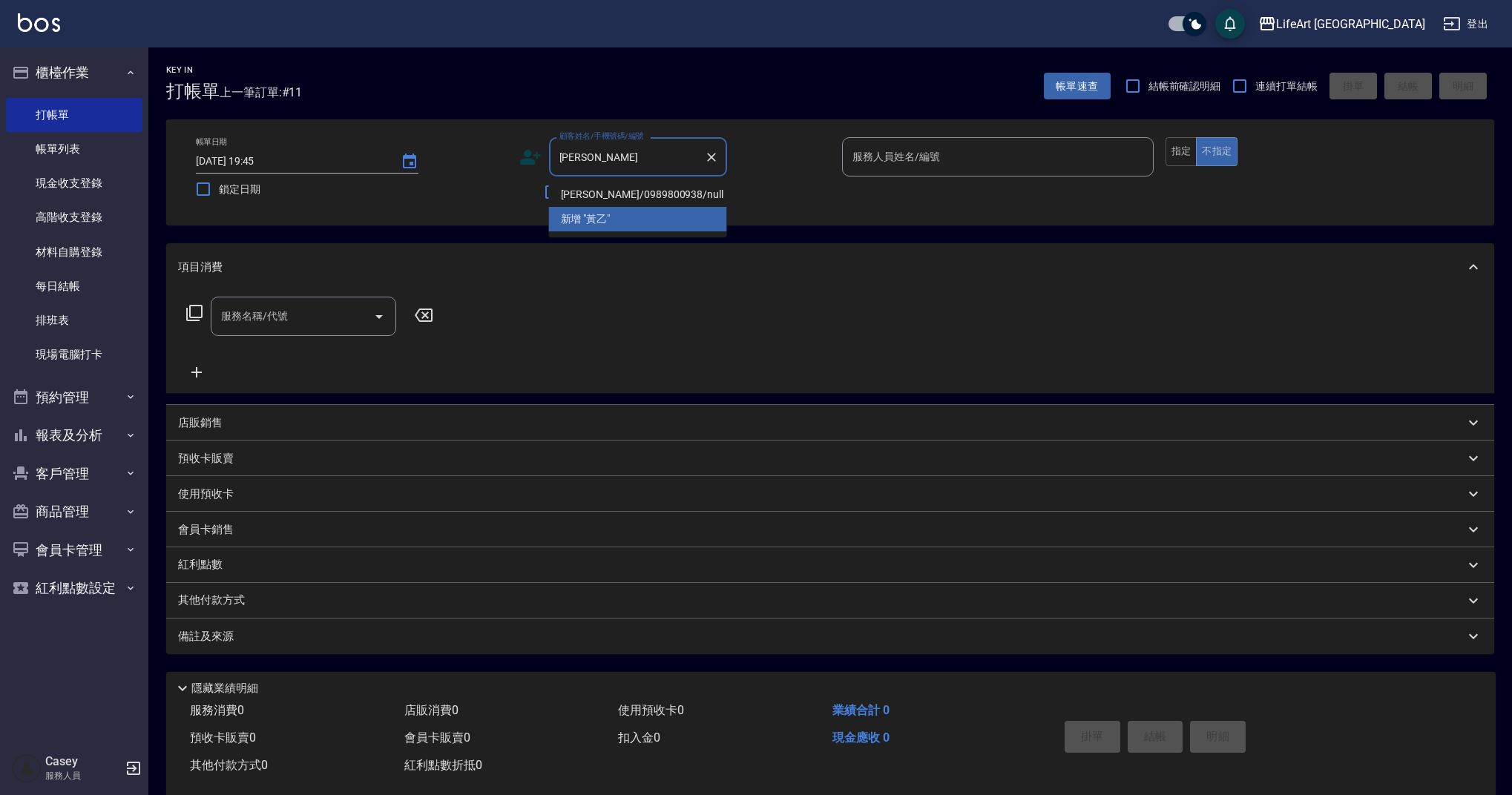
click at [647, 201] on li "黃乙芳/0989800938/null" at bounding box center [638, 194] width 178 height 24
type input "黃乙芳/0989800938/null"
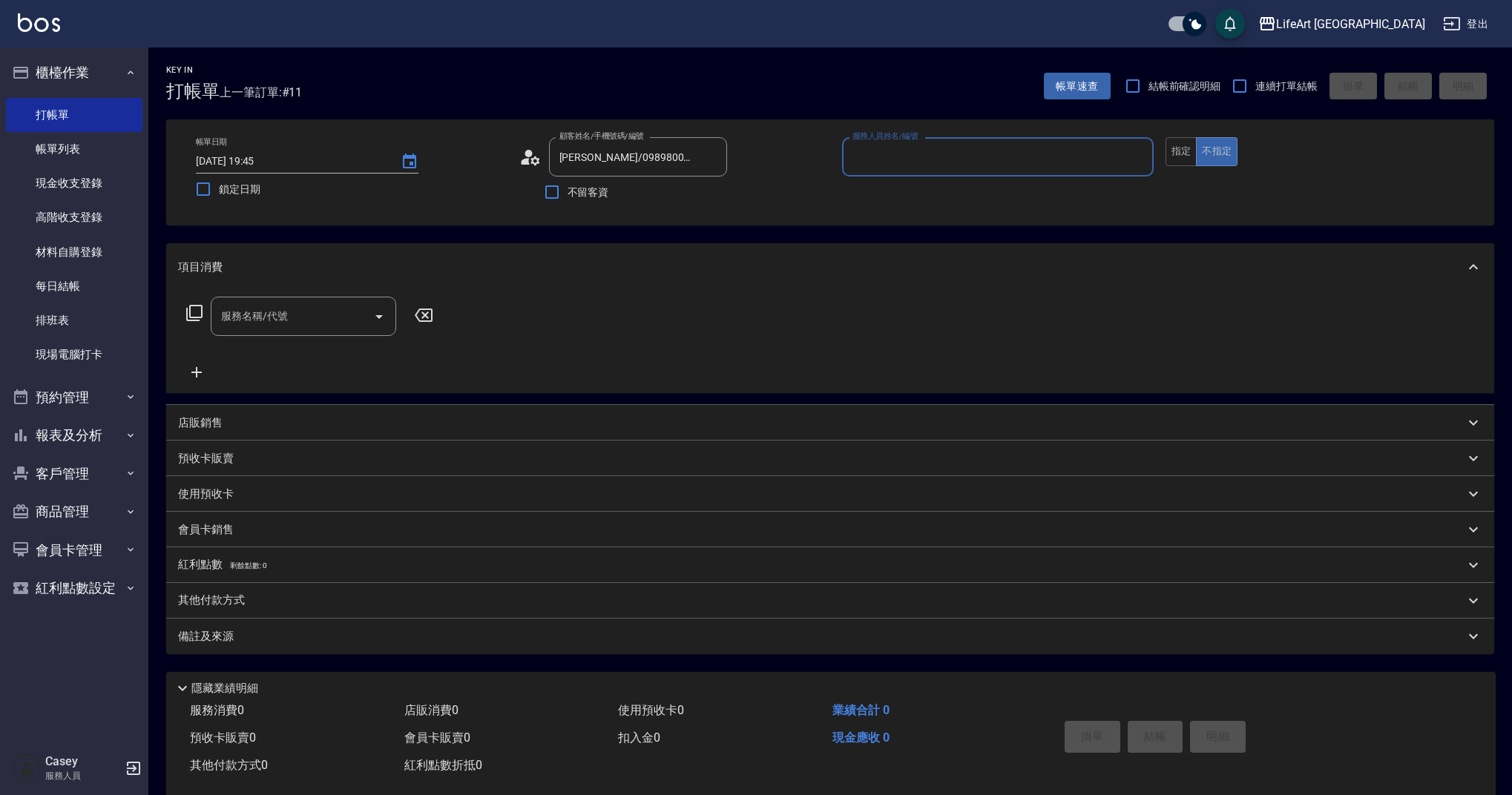
type input "Ashely-A"
click at [326, 326] on input "服務名稱/代號" at bounding box center [293, 320] width 150 height 26
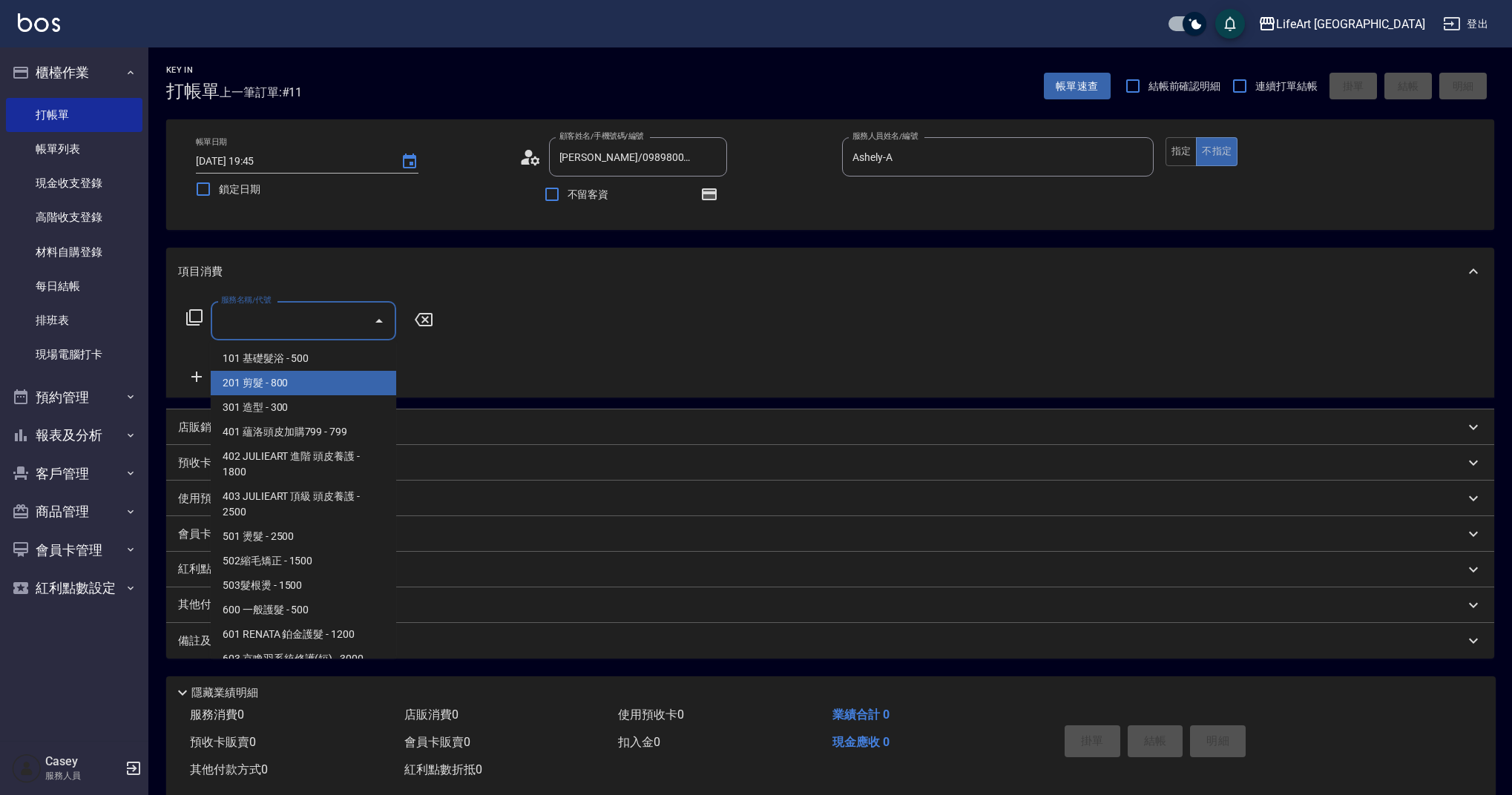
click at [304, 386] on span "201 剪髮 - 800" at bounding box center [304, 383] width 186 height 24
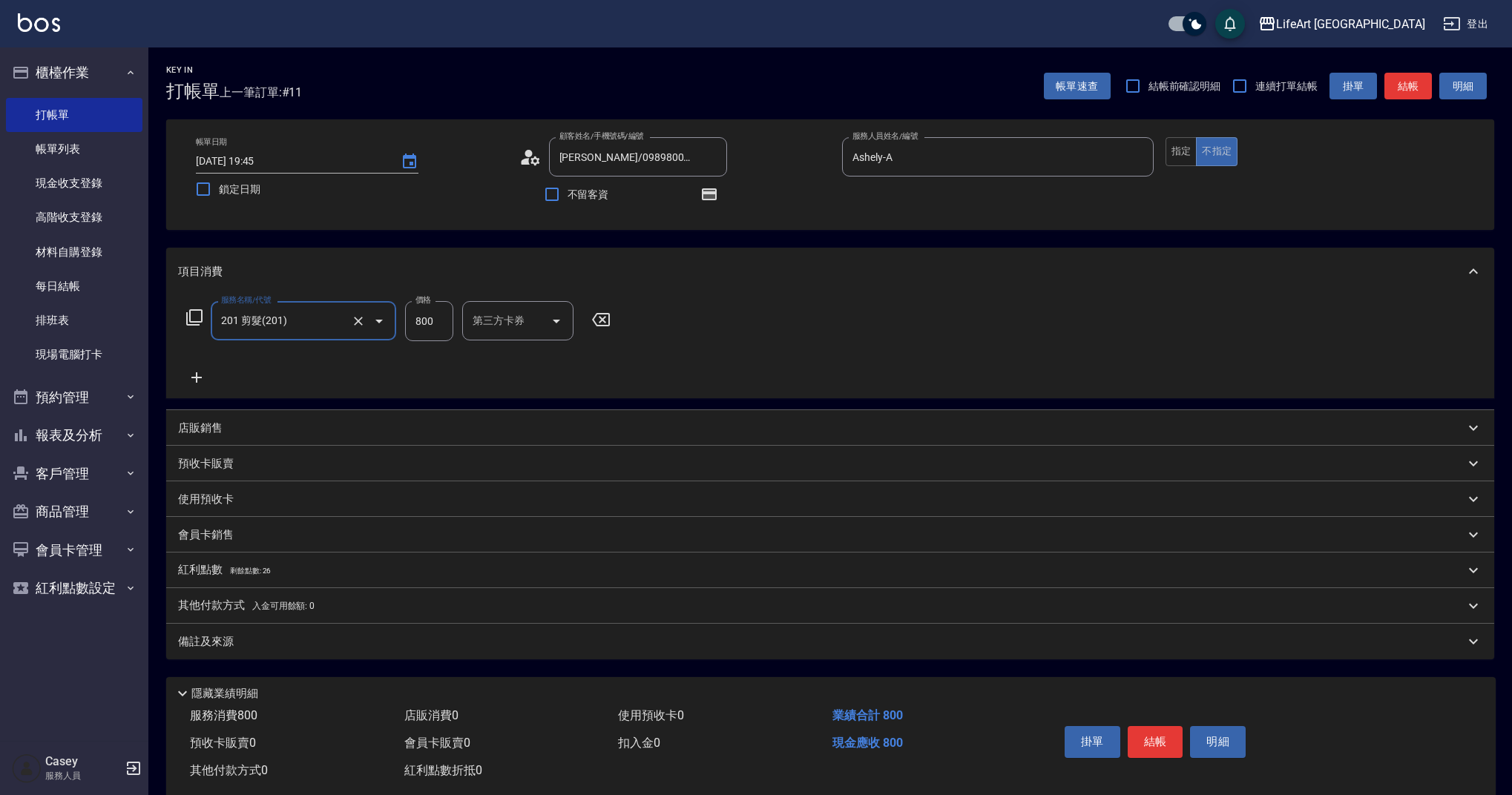
type input "201 剪髮(201)"
click at [432, 325] on input "800" at bounding box center [428, 321] width 48 height 40
type input "630"
click at [256, 573] on span "剩餘點數: 26" at bounding box center [250, 571] width 41 height 8
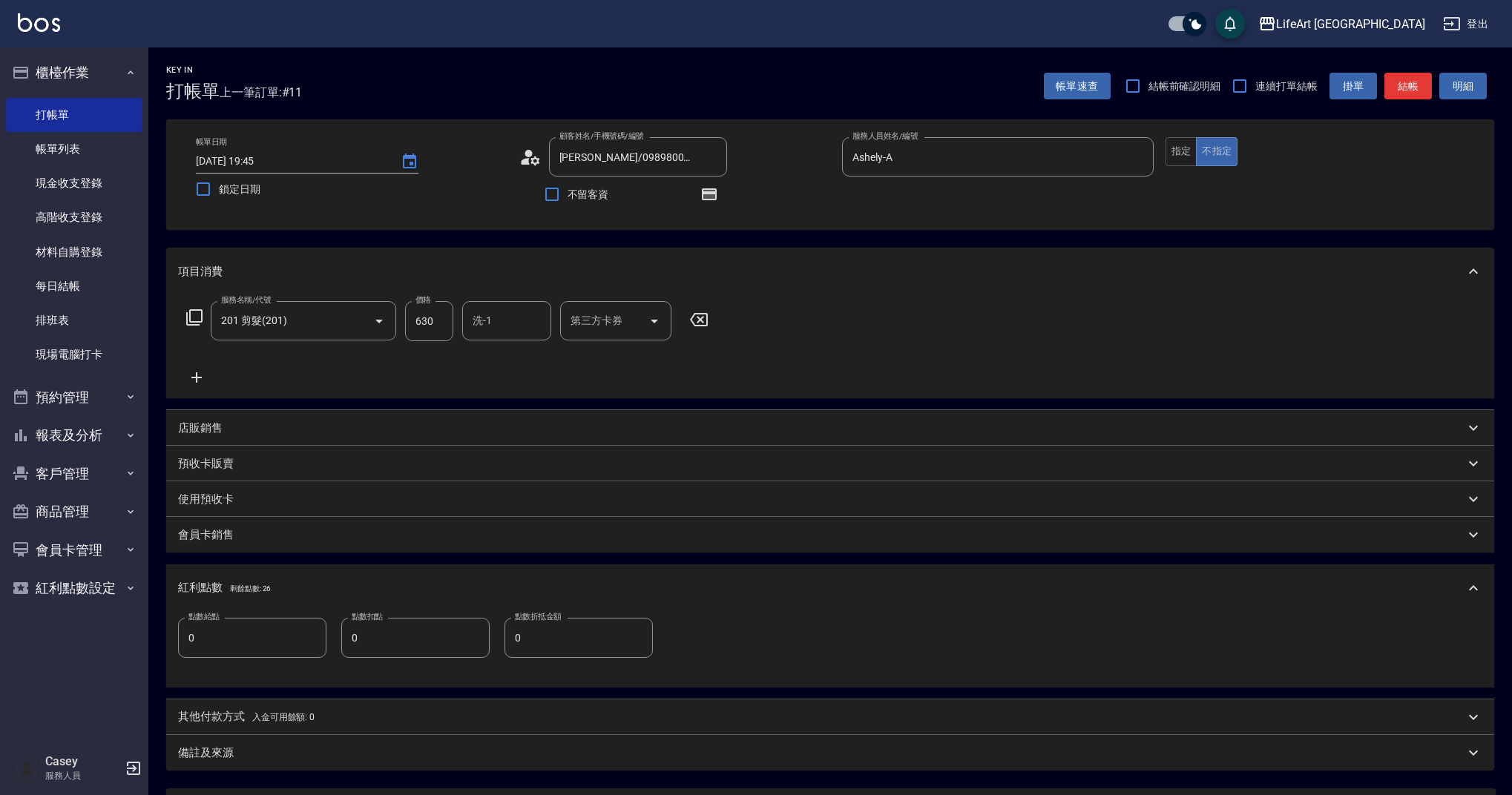
click at [248, 628] on input "0" at bounding box center [252, 638] width 148 height 40
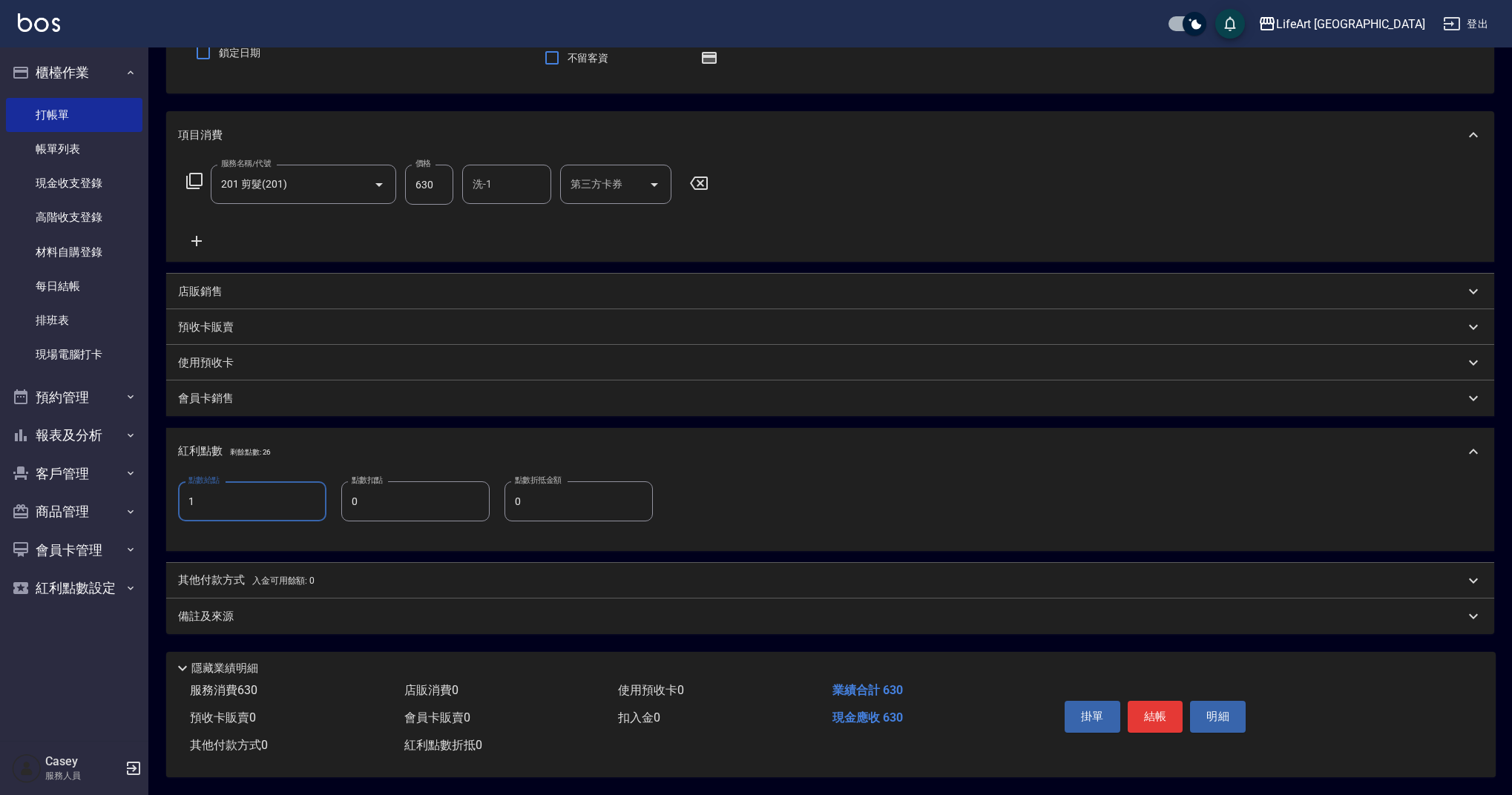
type input "1"
click at [383, 626] on div "備註及來源" at bounding box center [830, 616] width 1328 height 35
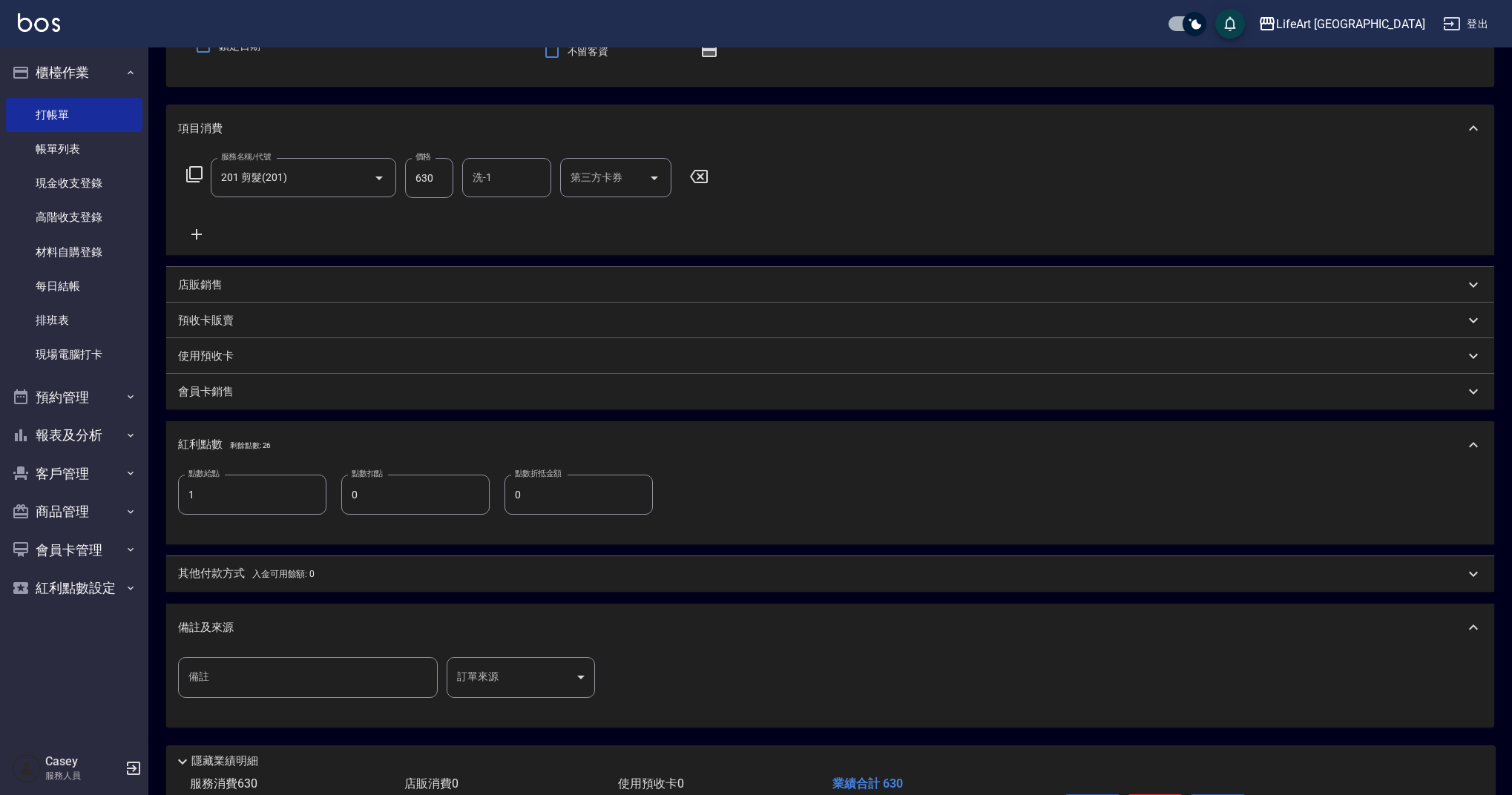
click at [473, 688] on body "LifeArt 蘆洲 登出 櫃檯作業 打帳單 帳單列表 現金收支登錄 高階收支登錄 材料自購登錄 每日結帳 排班表 現場電腦打卡 預約管理 預約管理 單日預約…" at bounding box center [756, 373] width 1512 height 1032
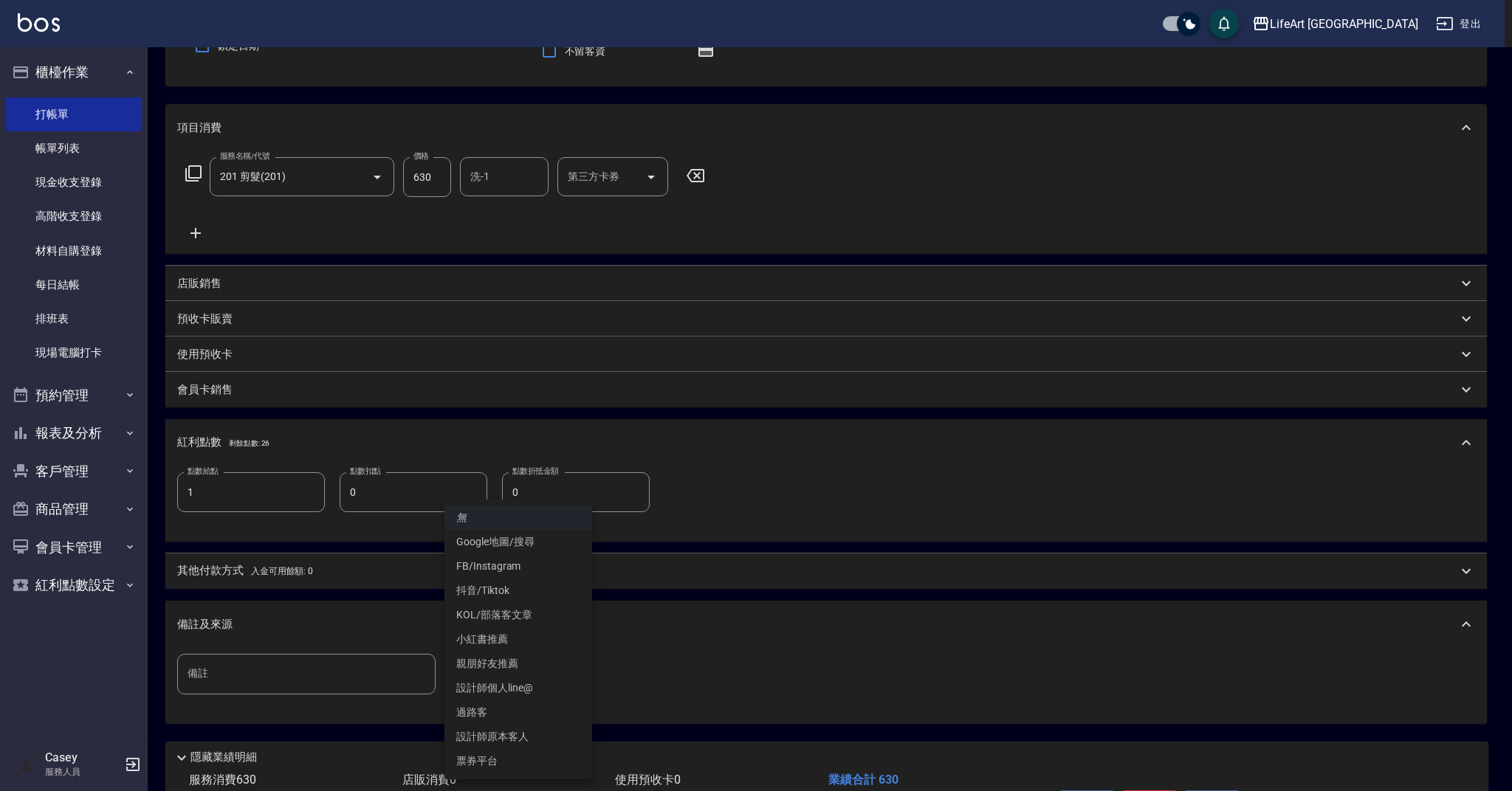
click at [534, 736] on li "設計師原本客人" at bounding box center [519, 736] width 148 height 24
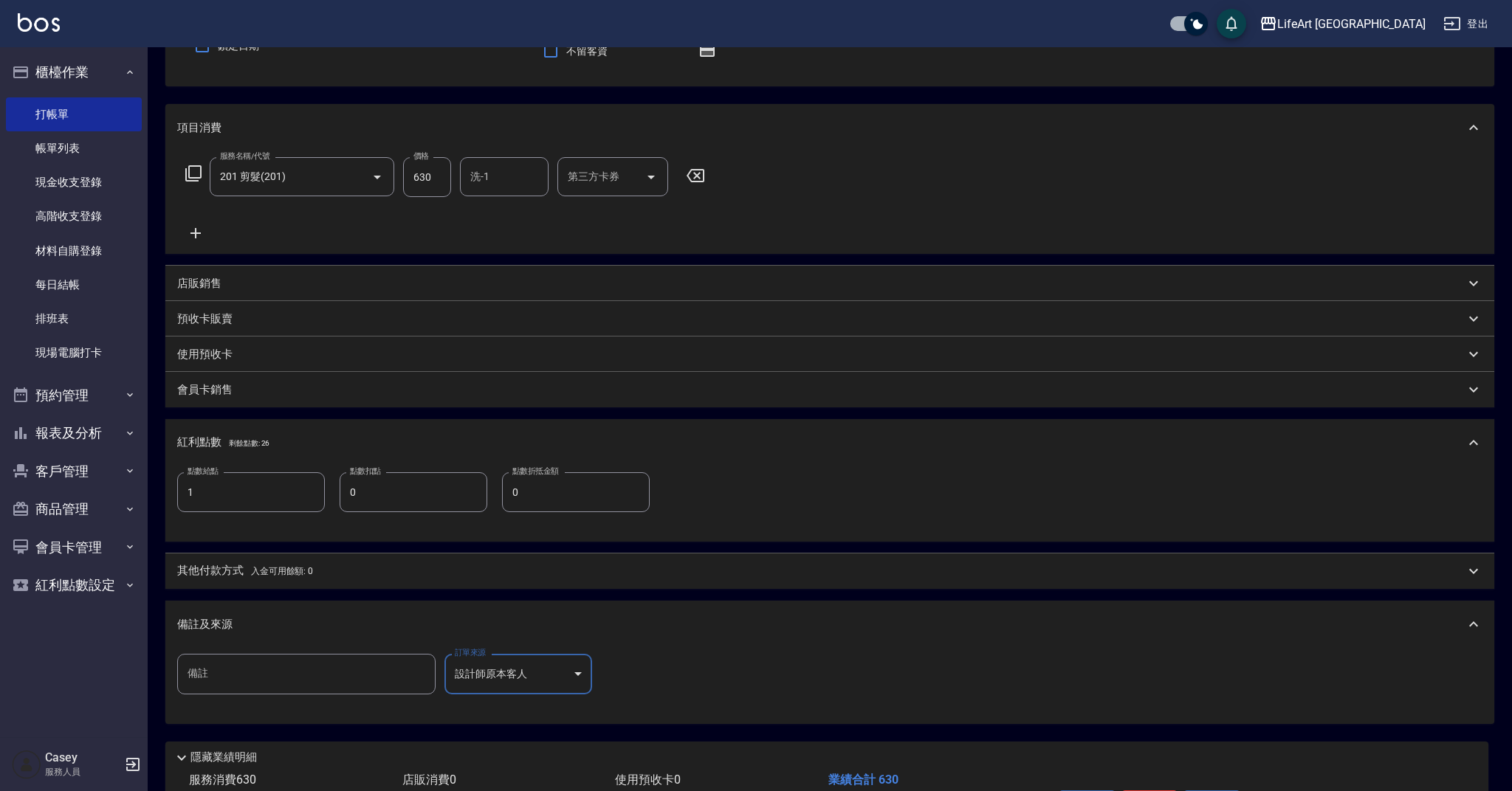
type input "設計師原本客人"
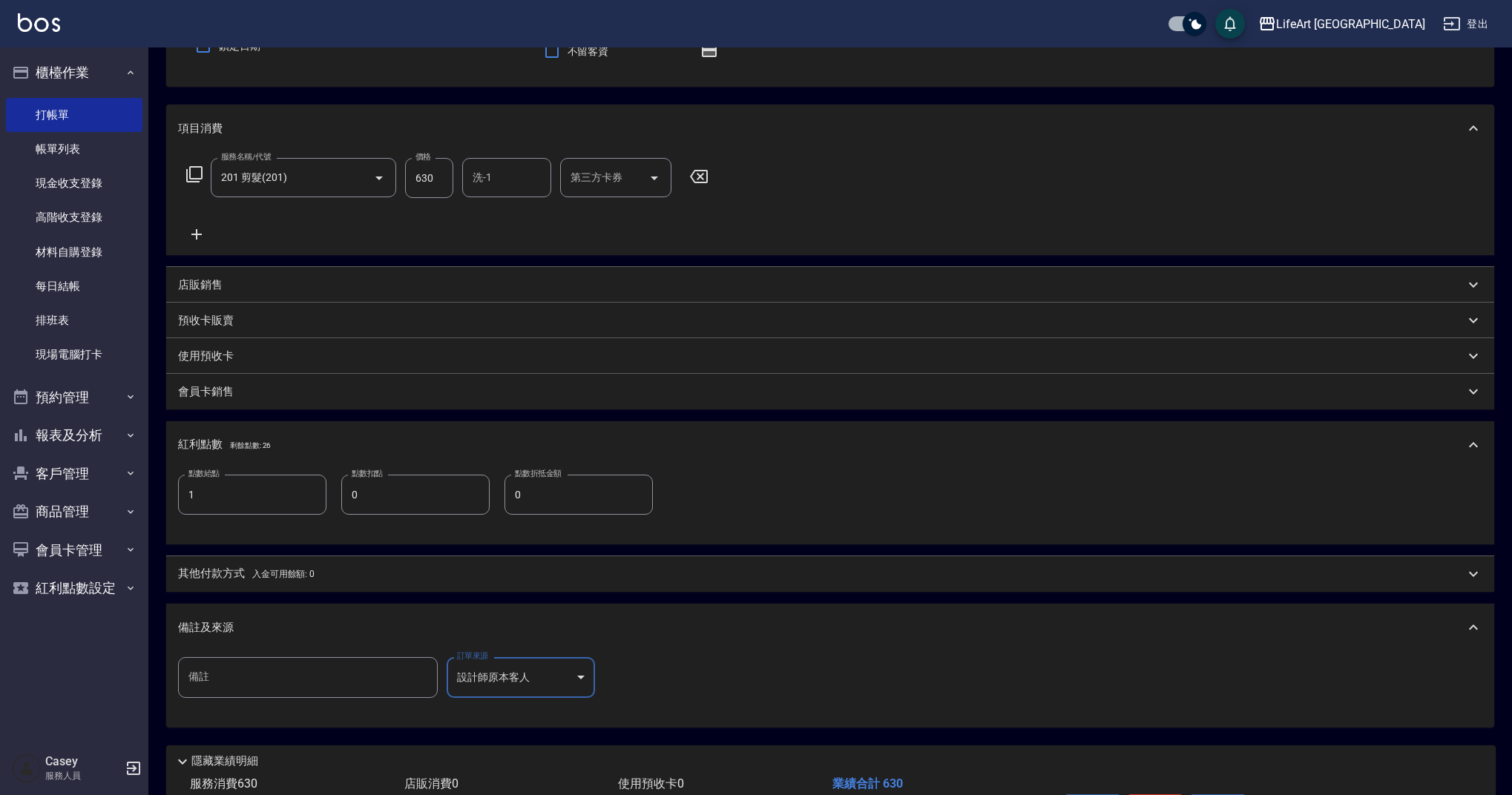
scroll to position [243, 0]
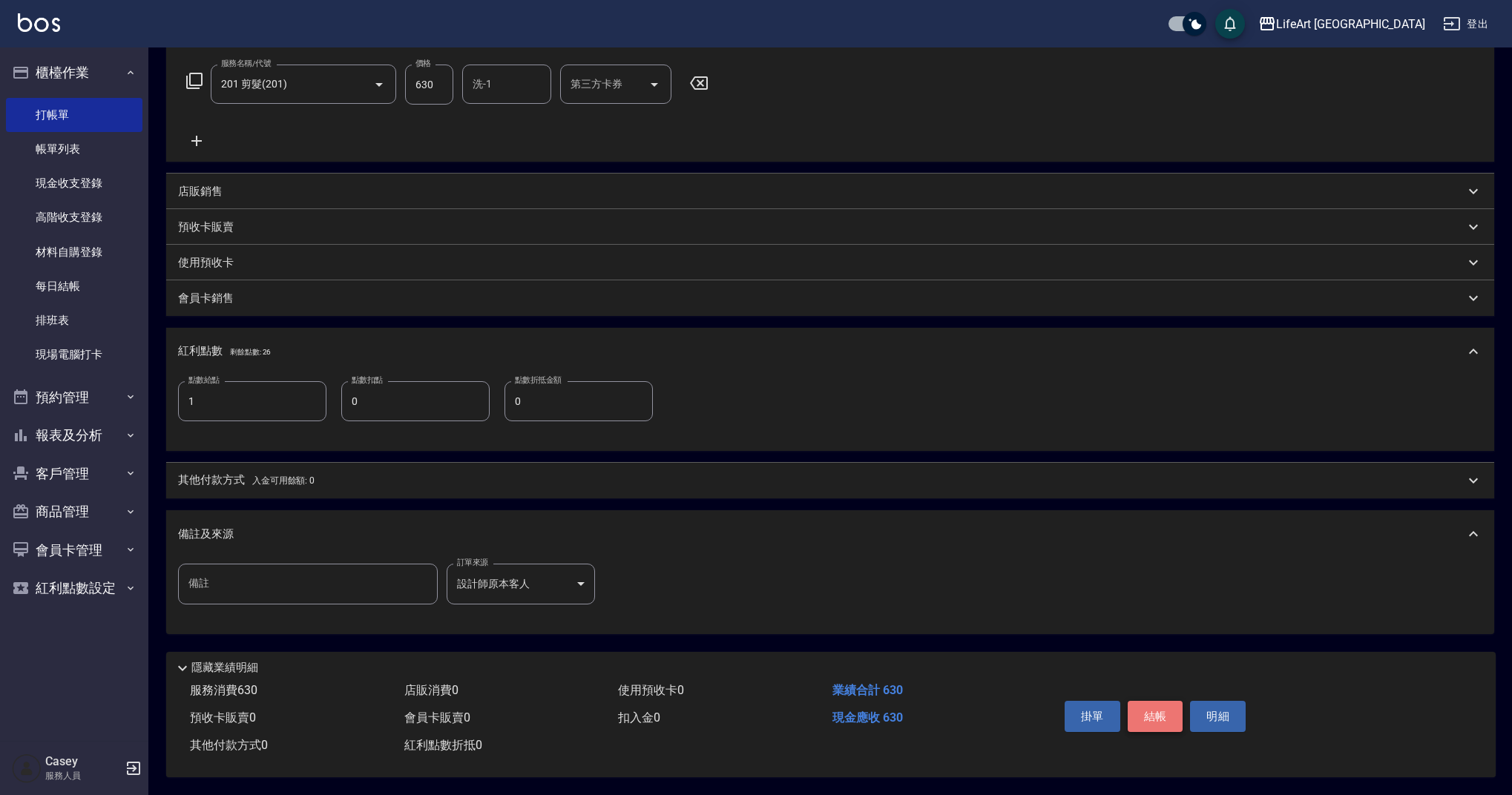
click at [1163, 714] on button "結帳" at bounding box center [1155, 716] width 56 height 31
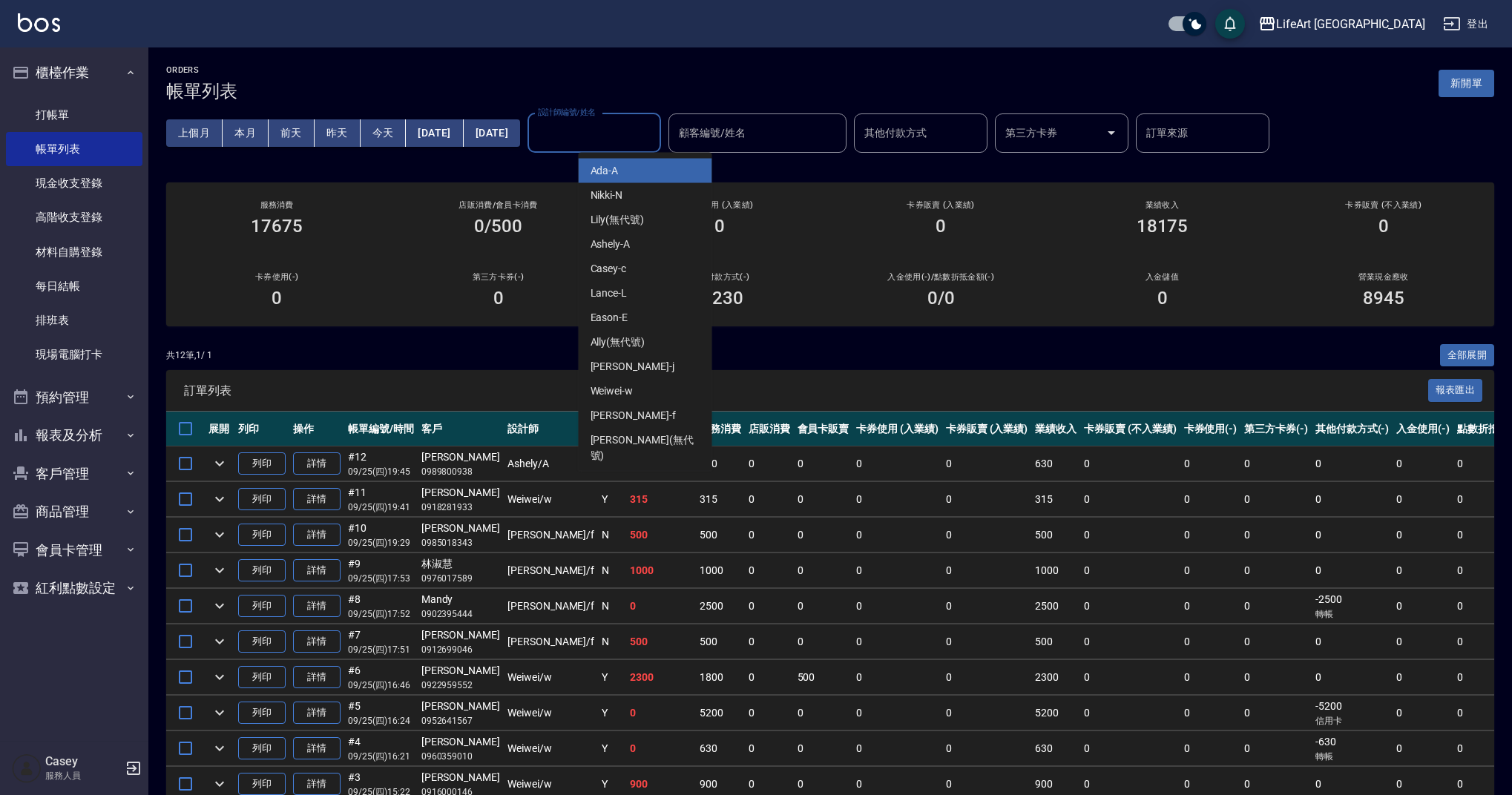
click at [654, 134] on input "設計師編號/姓名" at bounding box center [595, 133] width 121 height 26
click at [681, 383] on div "Weiwei -w" at bounding box center [645, 391] width 133 height 24
type input "Weiwei-w"
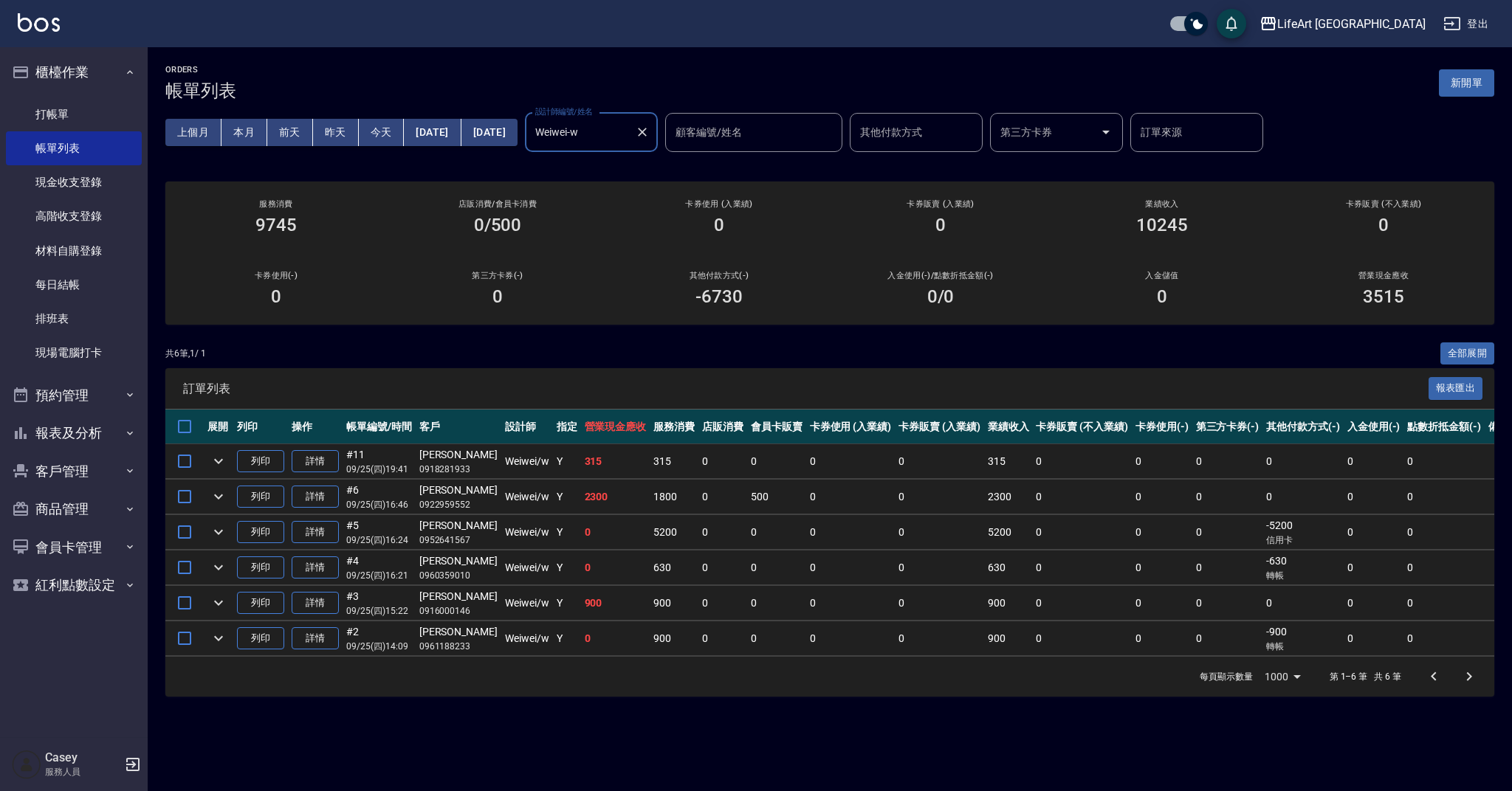
click at [649, 129] on icon "Clear" at bounding box center [643, 133] width 15 height 15
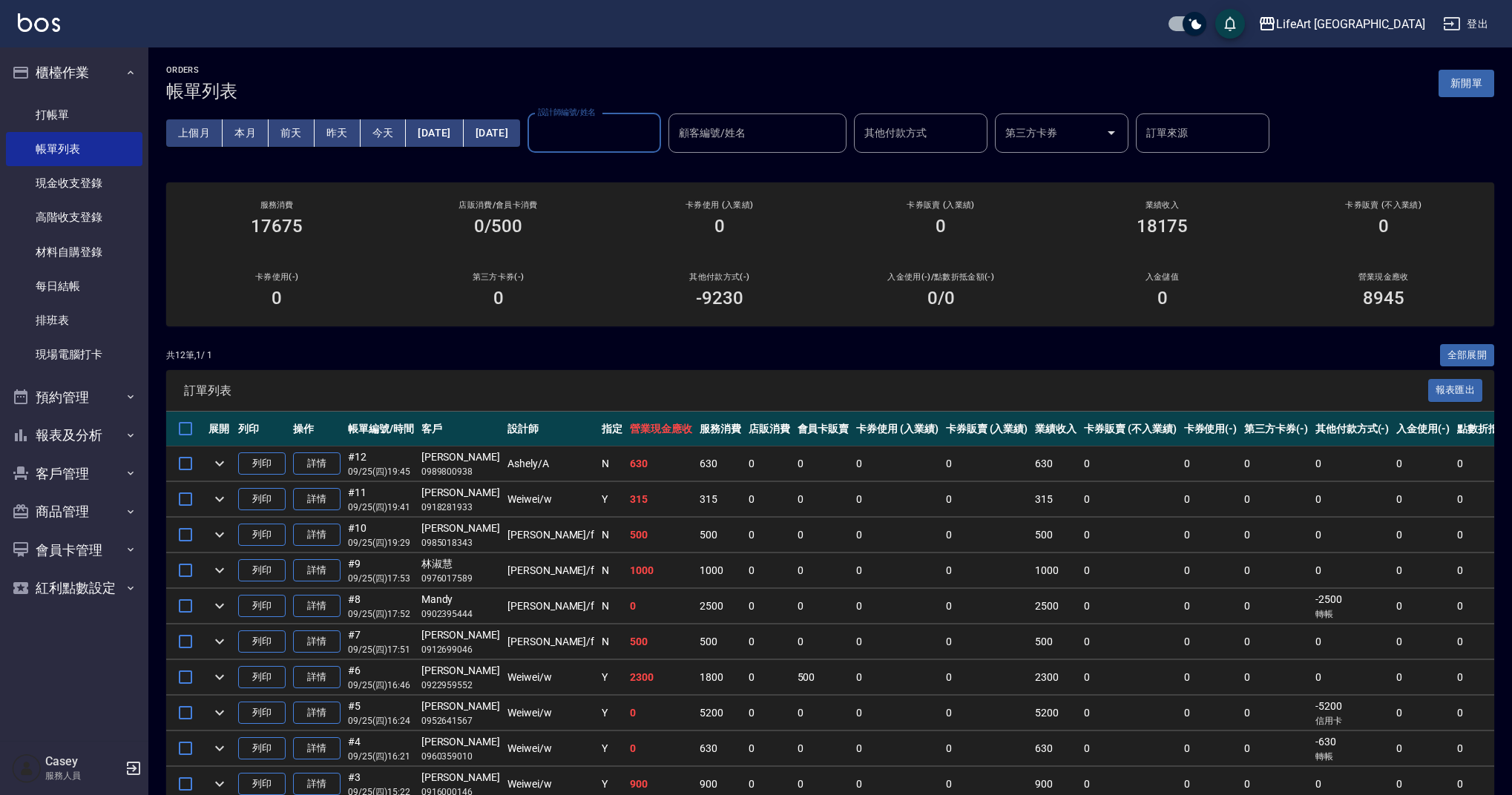
click at [654, 137] on input "設計師編號/姓名" at bounding box center [595, 133] width 121 height 26
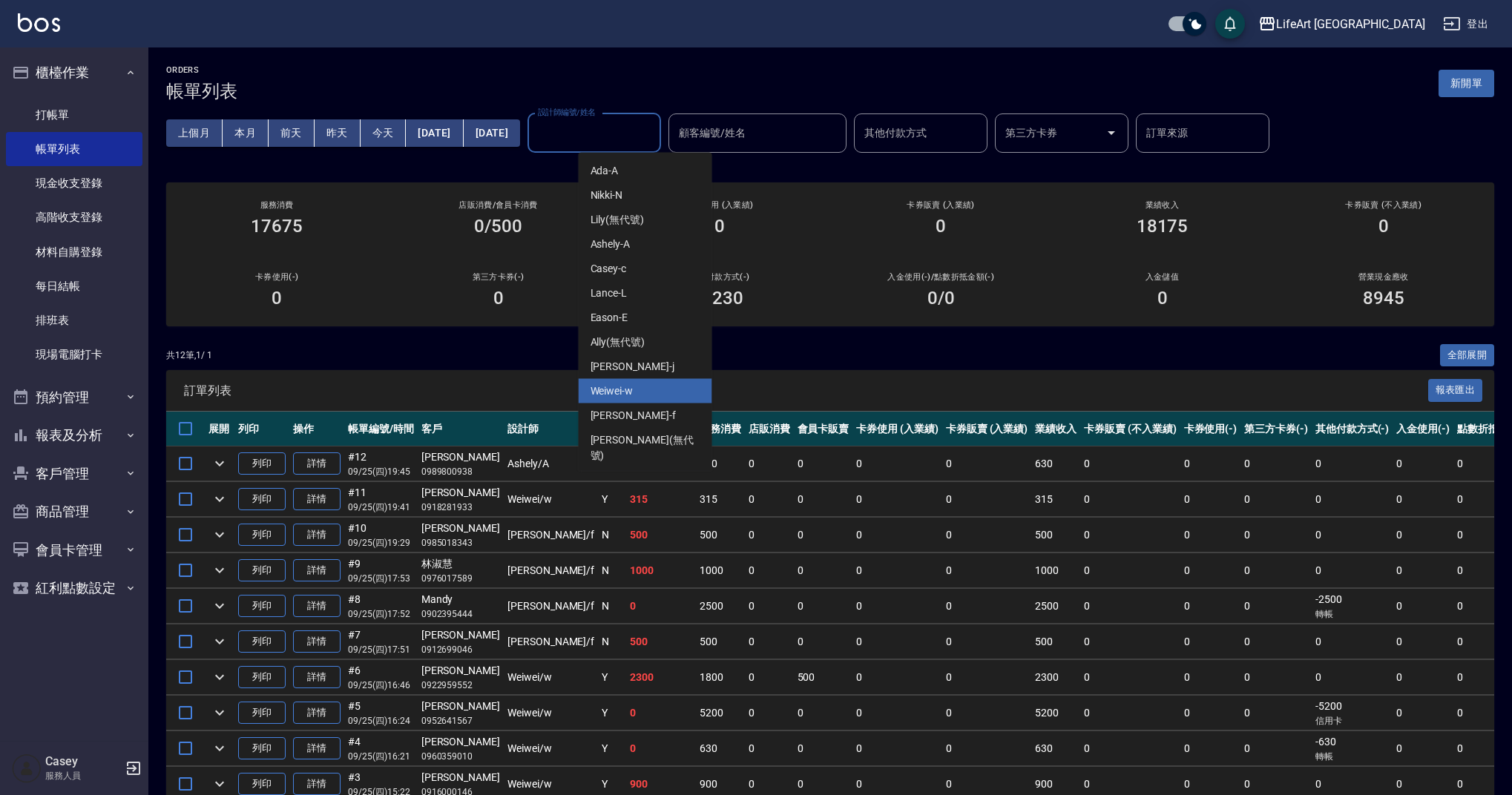
click at [673, 390] on div "Weiwei -w" at bounding box center [645, 391] width 133 height 24
type input "Weiwei-w"
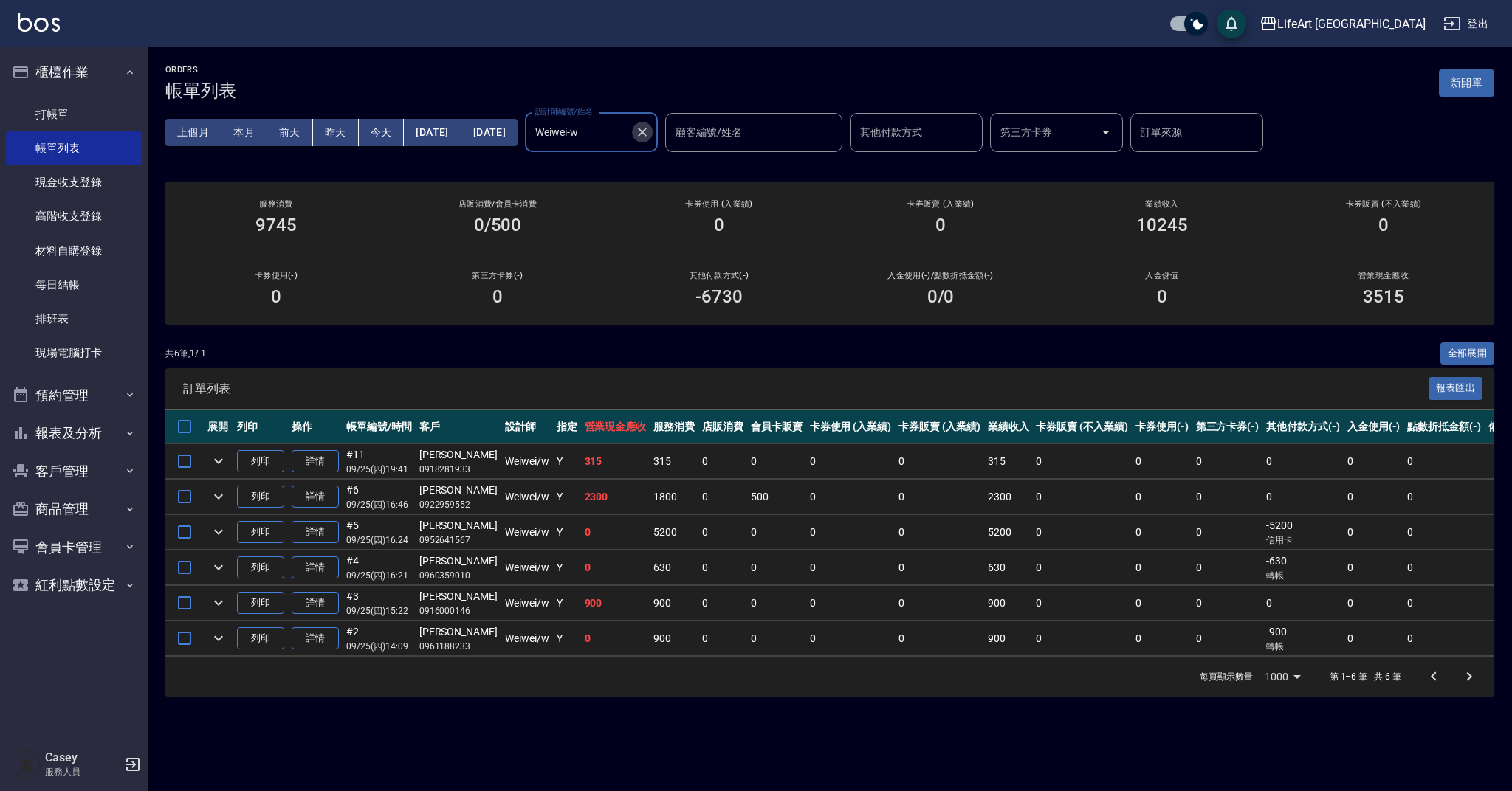
click at [647, 133] on icon "Clear" at bounding box center [642, 132] width 9 height 9
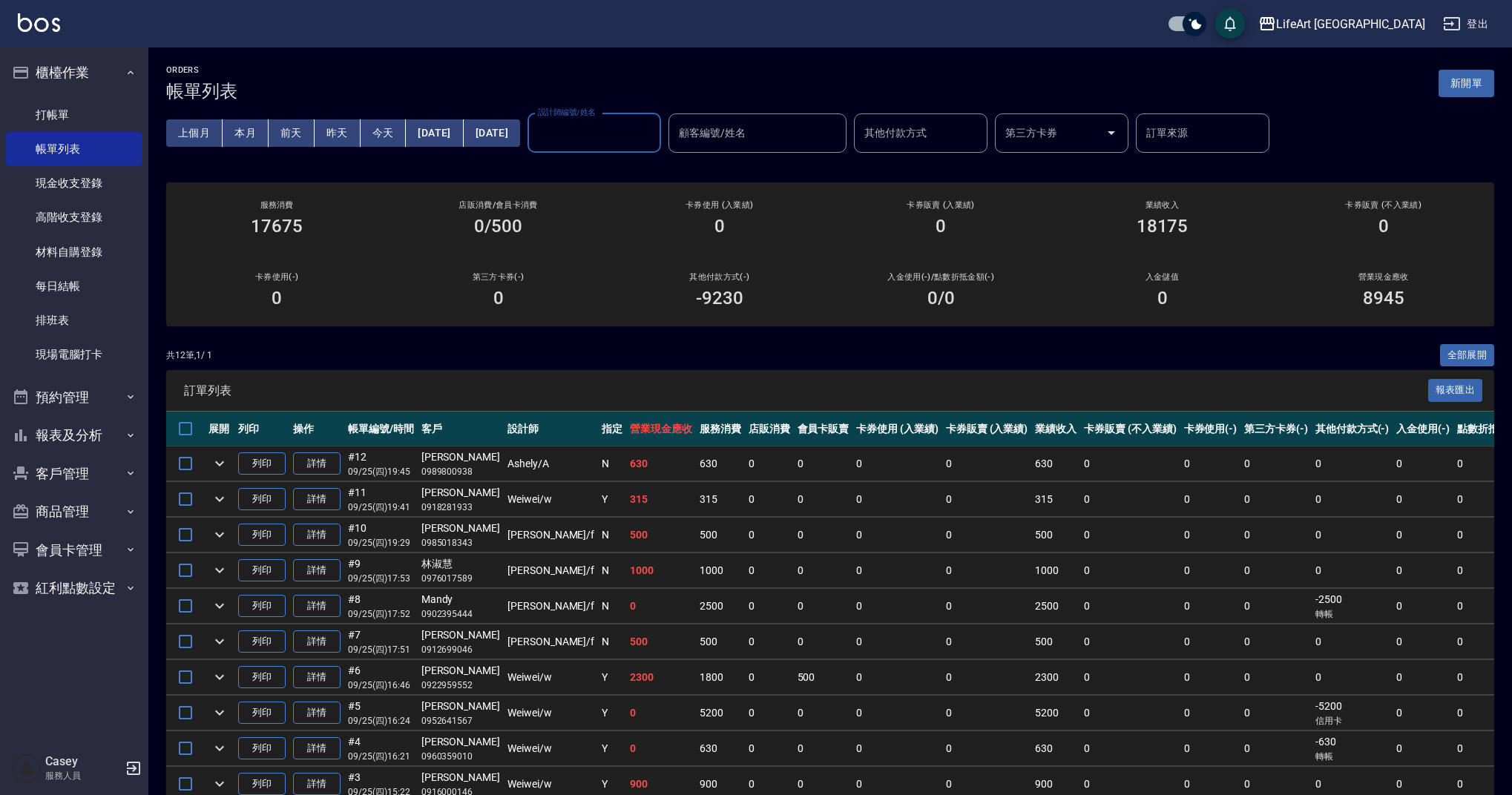
click at [661, 147] on div "設計師編號/姓名" at bounding box center [595, 133] width 133 height 40
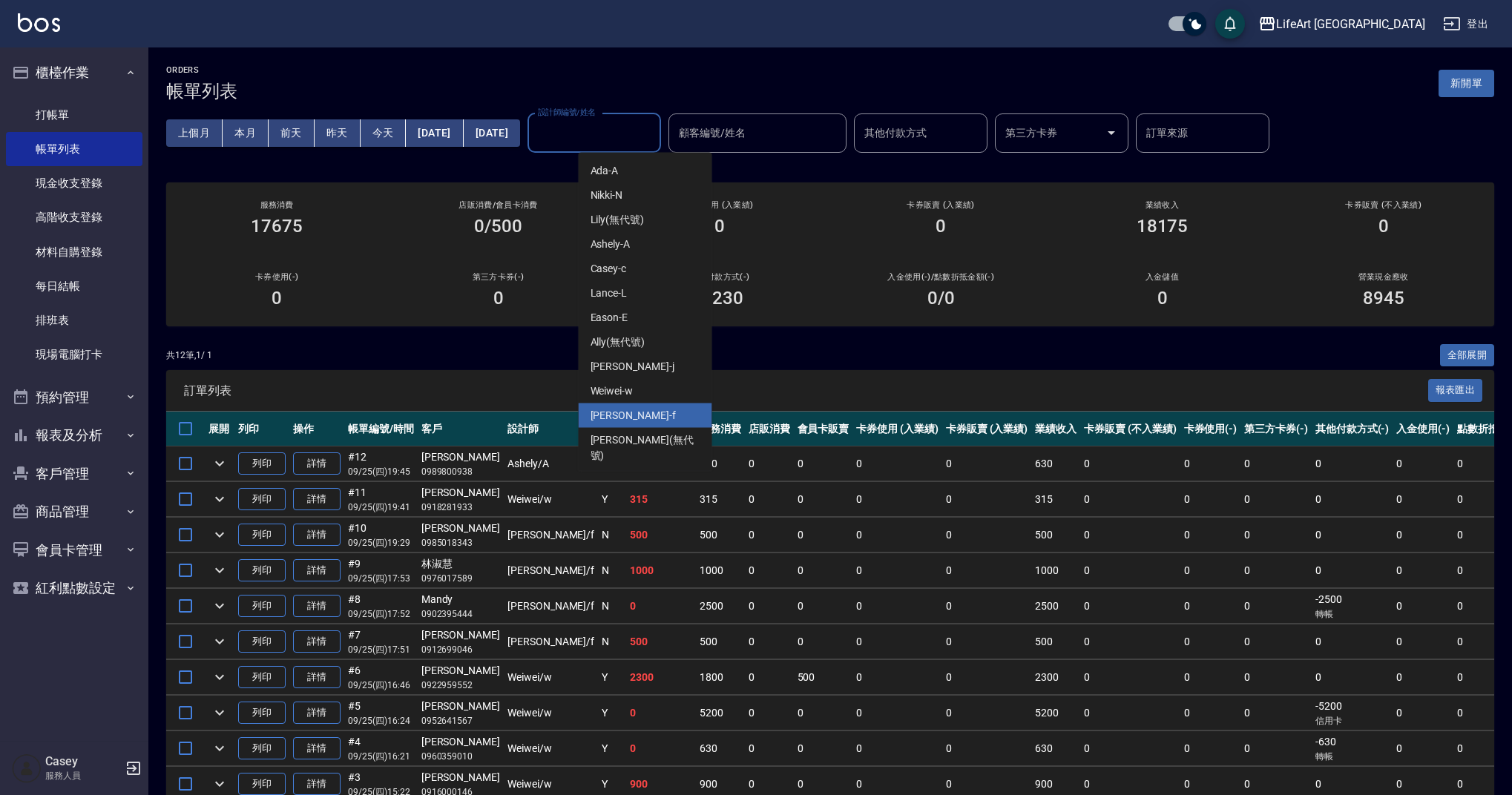
click at [675, 406] on div "Finney -f" at bounding box center [645, 416] width 133 height 24
type input "Finney-f"
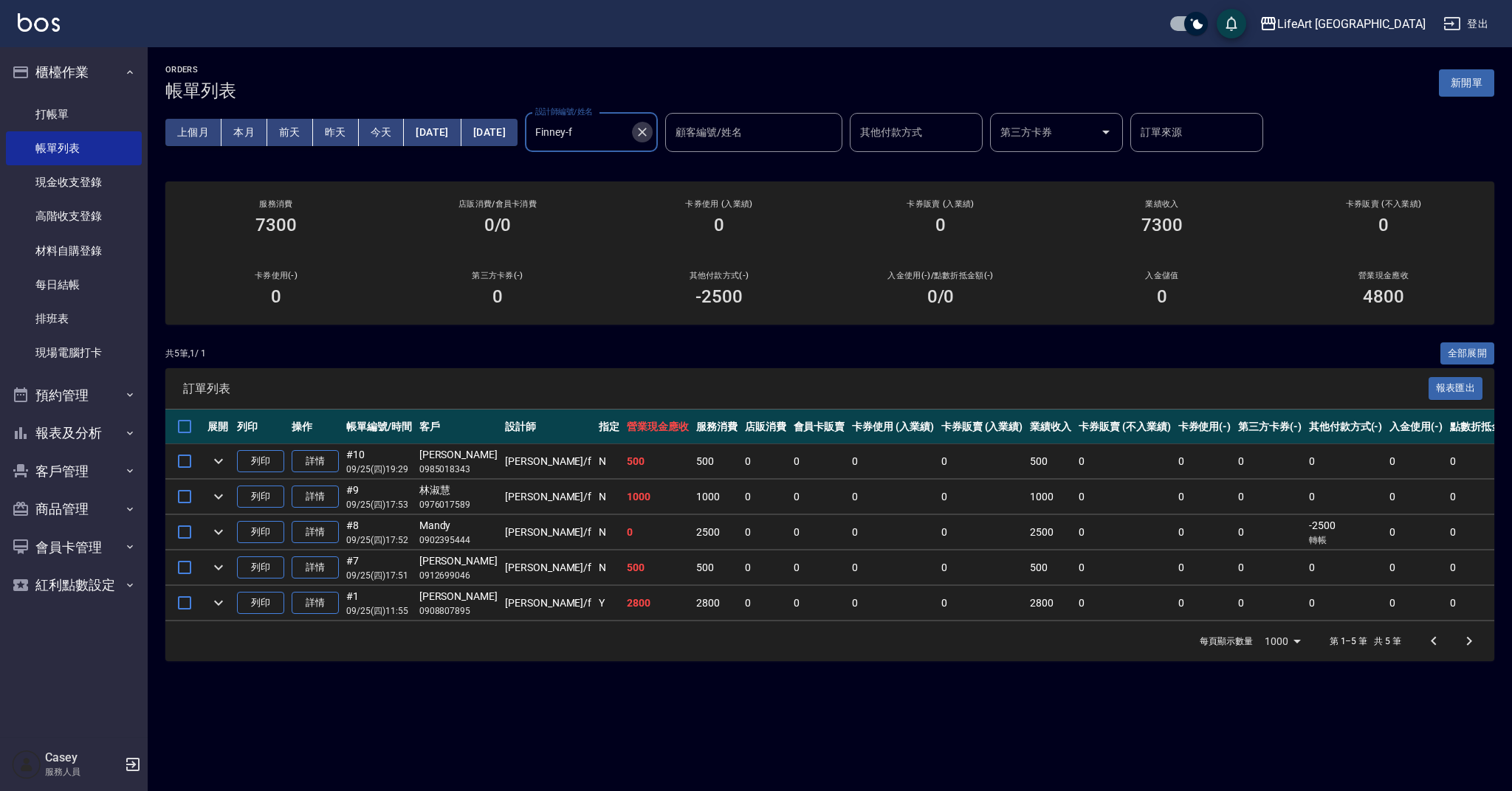
click at [649, 129] on icon "Clear" at bounding box center [643, 133] width 15 height 15
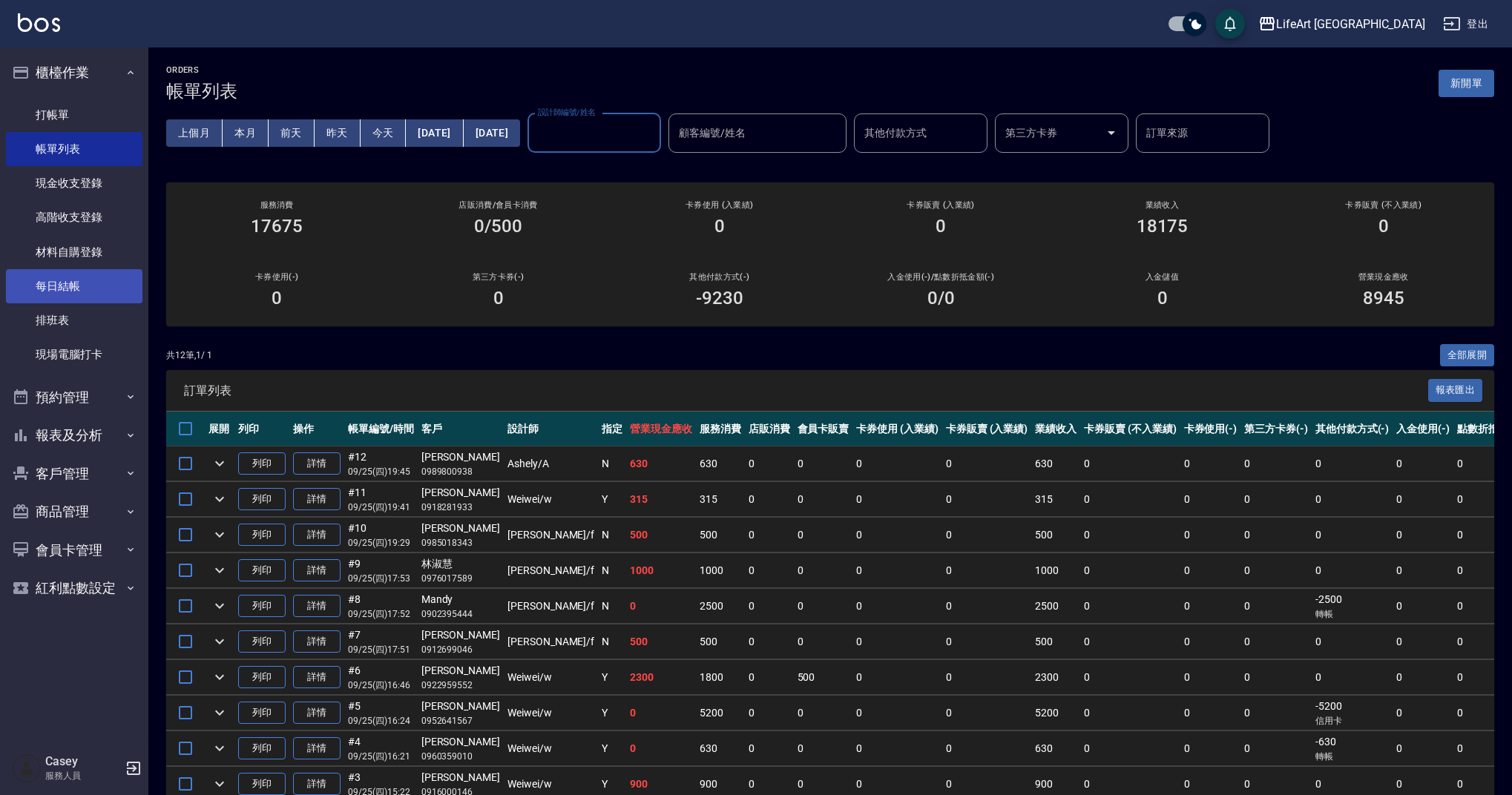
click at [80, 295] on link "每日結帳" at bounding box center [74, 286] width 137 height 34
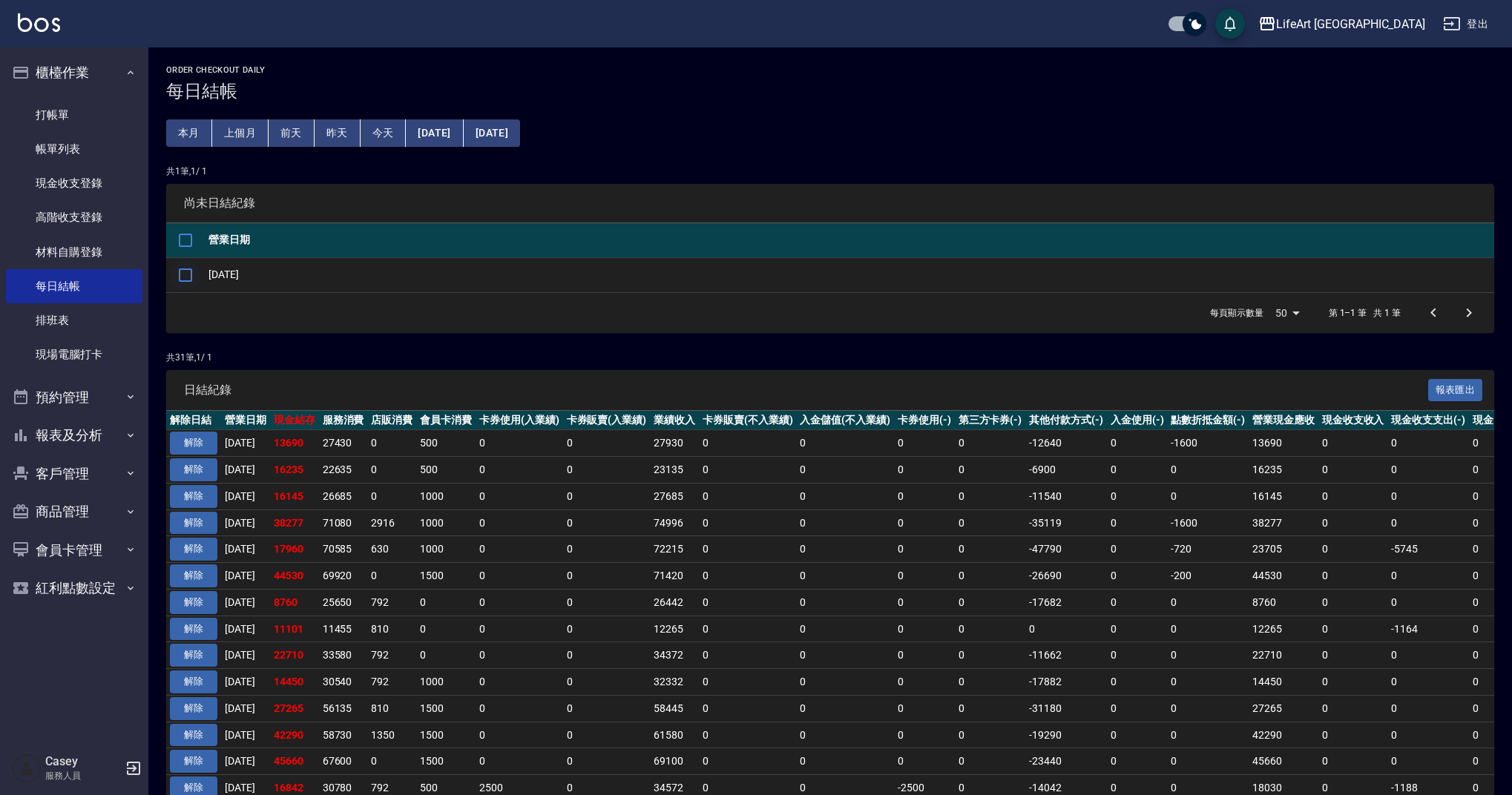
click at [190, 271] on input "checkbox" at bounding box center [185, 275] width 31 height 31
checkbox input "true"
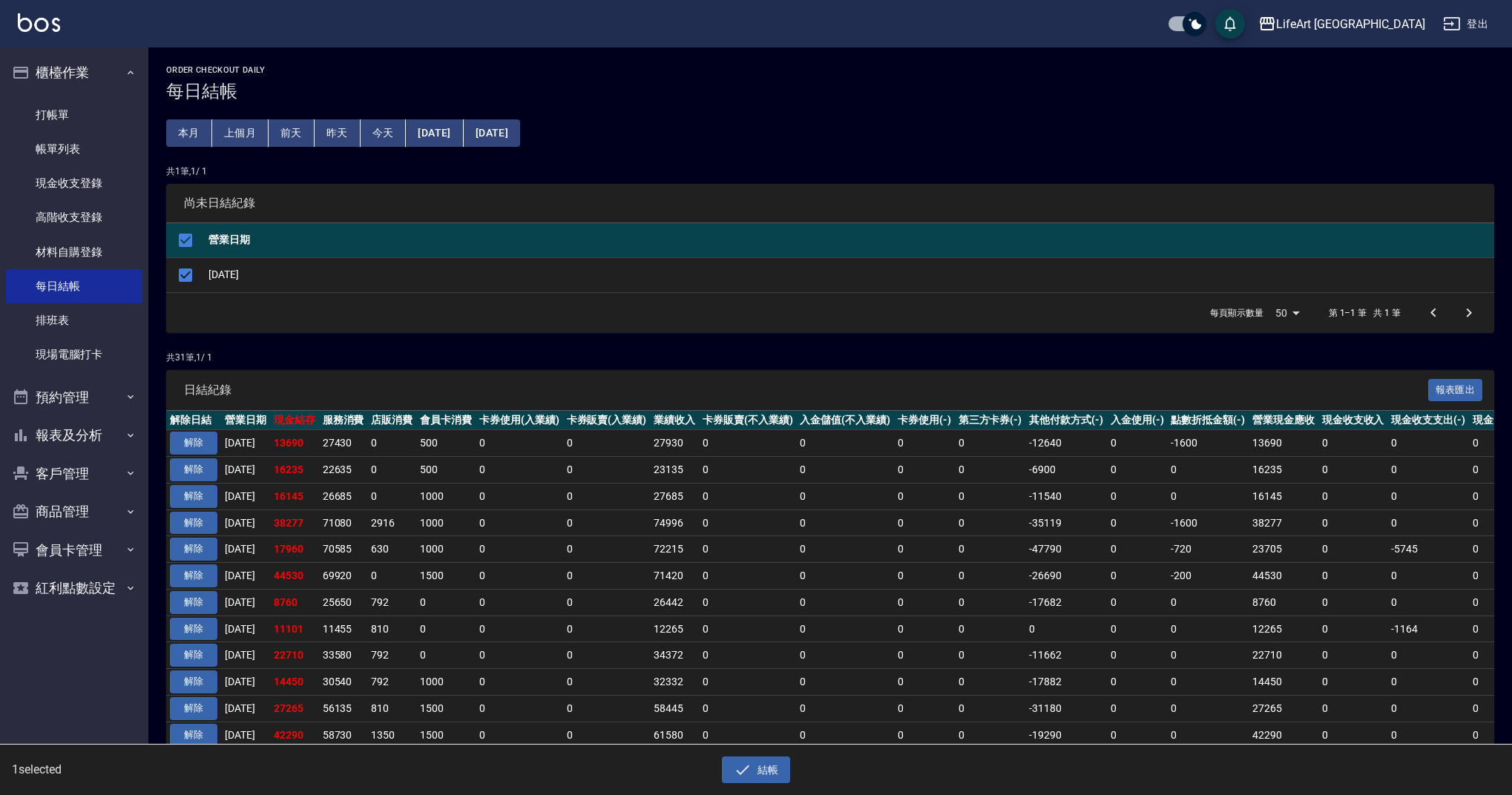
click at [751, 787] on div "1 selected 結帳" at bounding box center [756, 770] width 1512 height 51
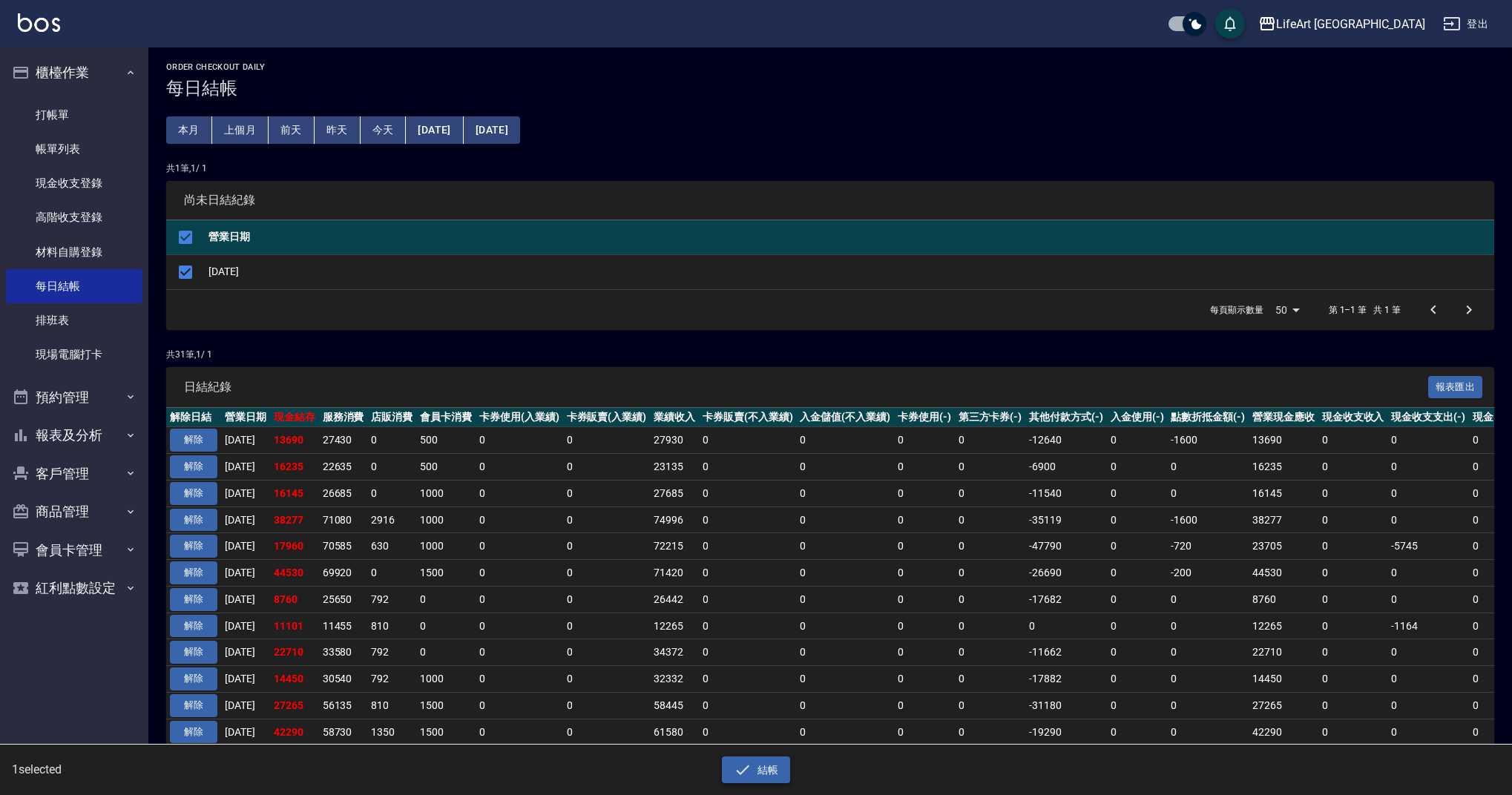
click at [752, 777] on button "結帳" at bounding box center [756, 770] width 69 height 28
click at [701, 59] on button "確定" at bounding box center [702, 59] width 47 height 23
checkbox input "false"
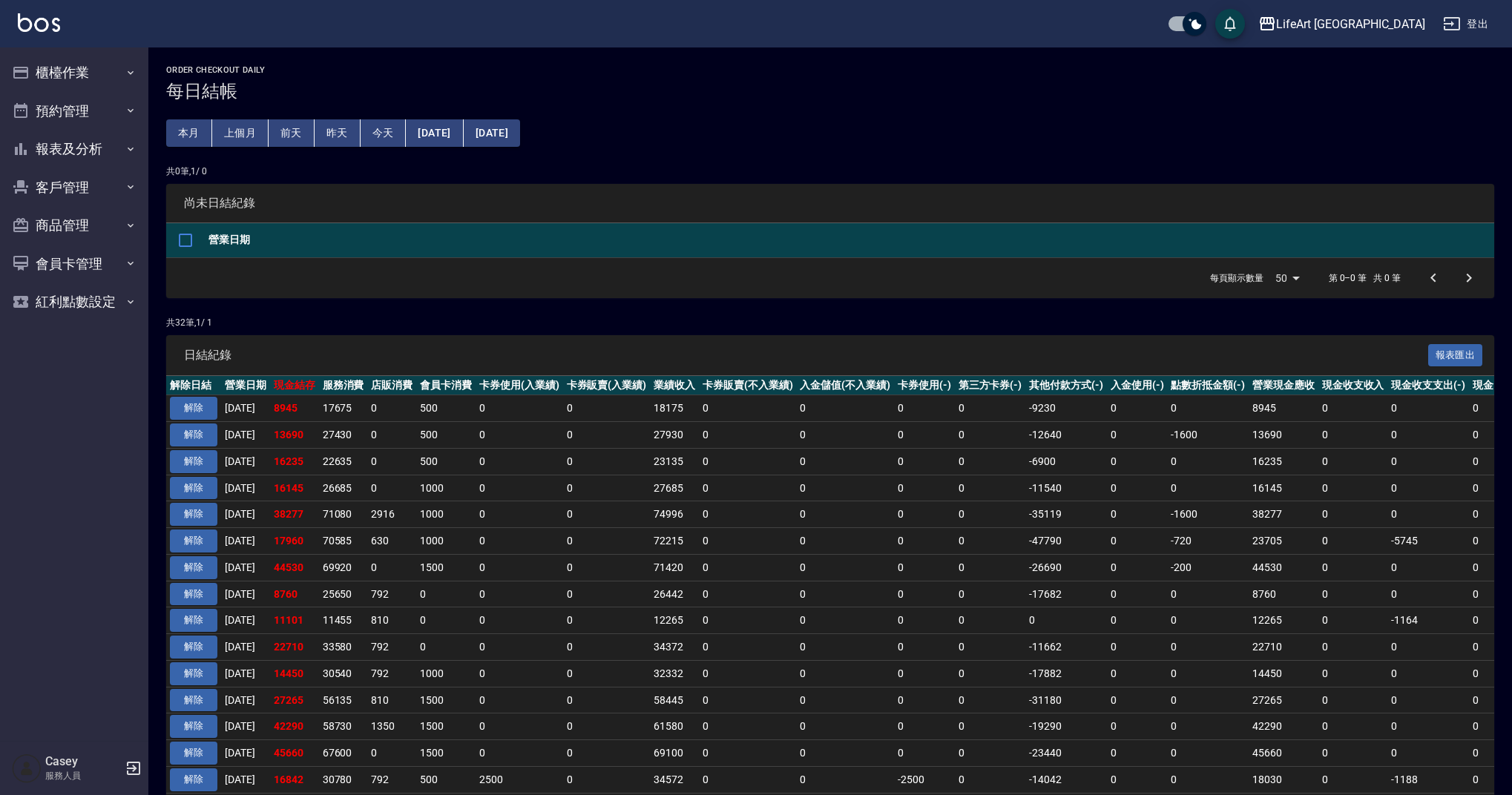
scroll to position [3, 0]
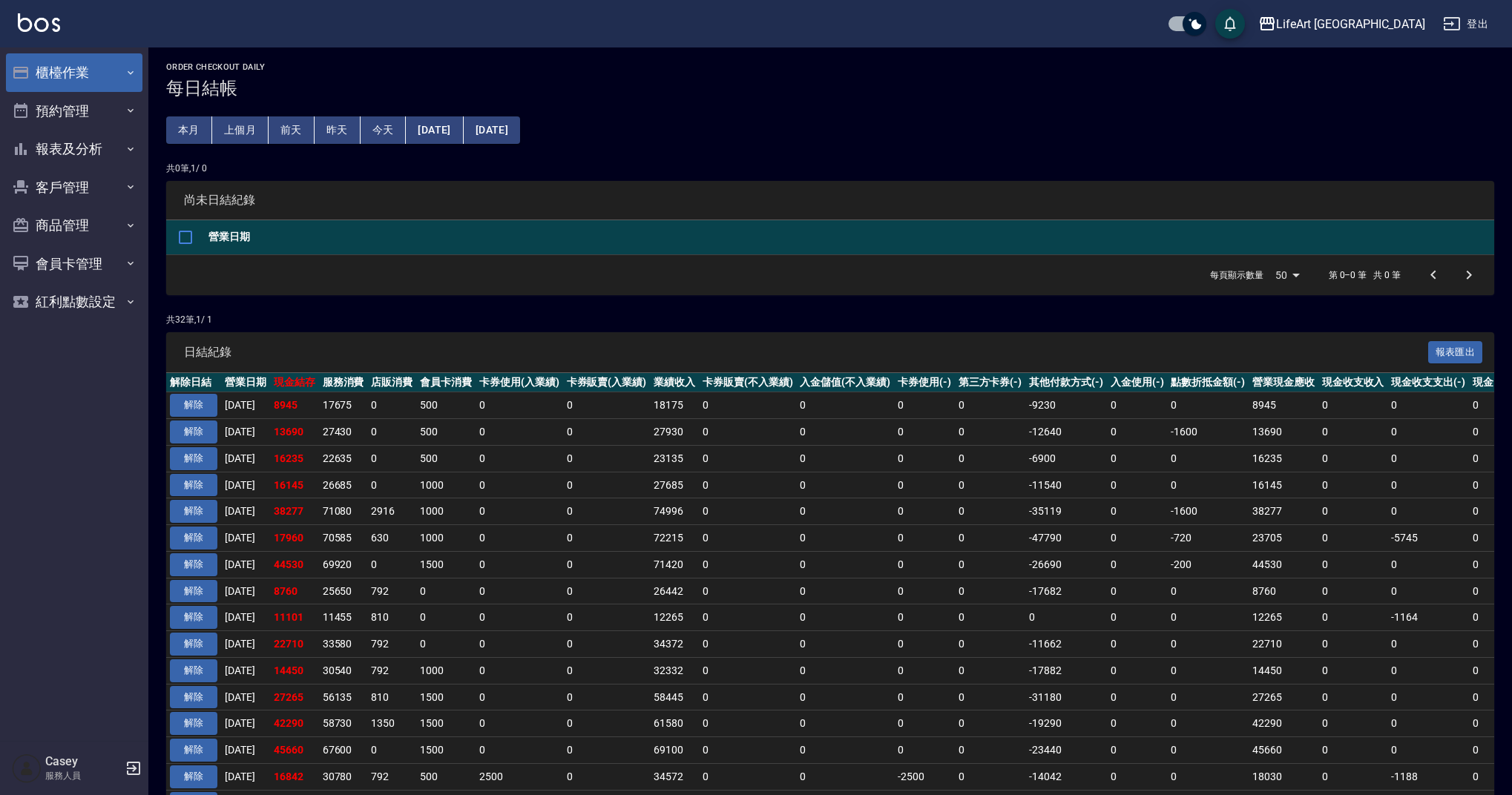
click at [82, 71] on button "櫃檯作業" at bounding box center [74, 73] width 137 height 39
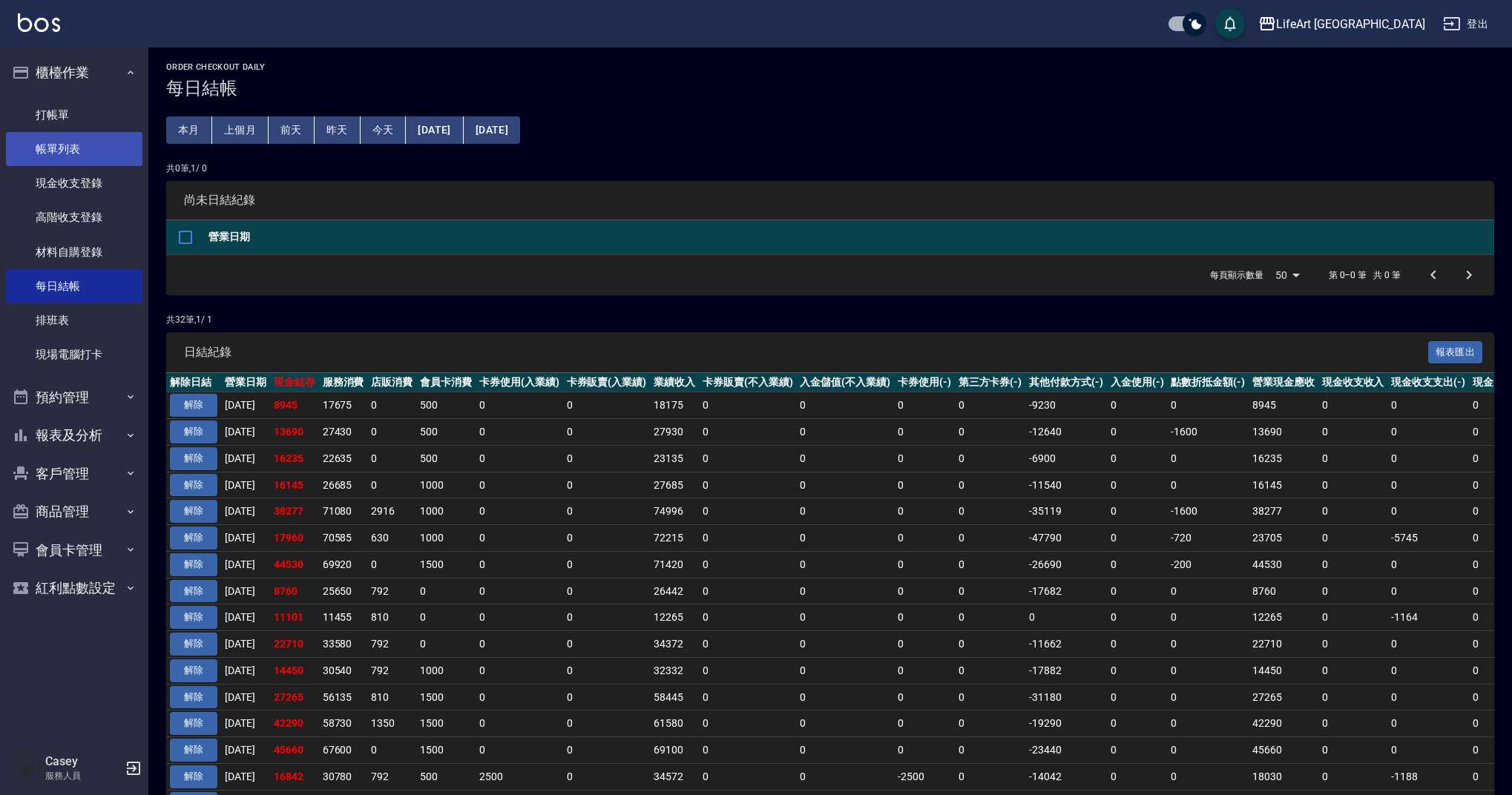
click at [105, 139] on link "帳單列表" at bounding box center [74, 149] width 137 height 34
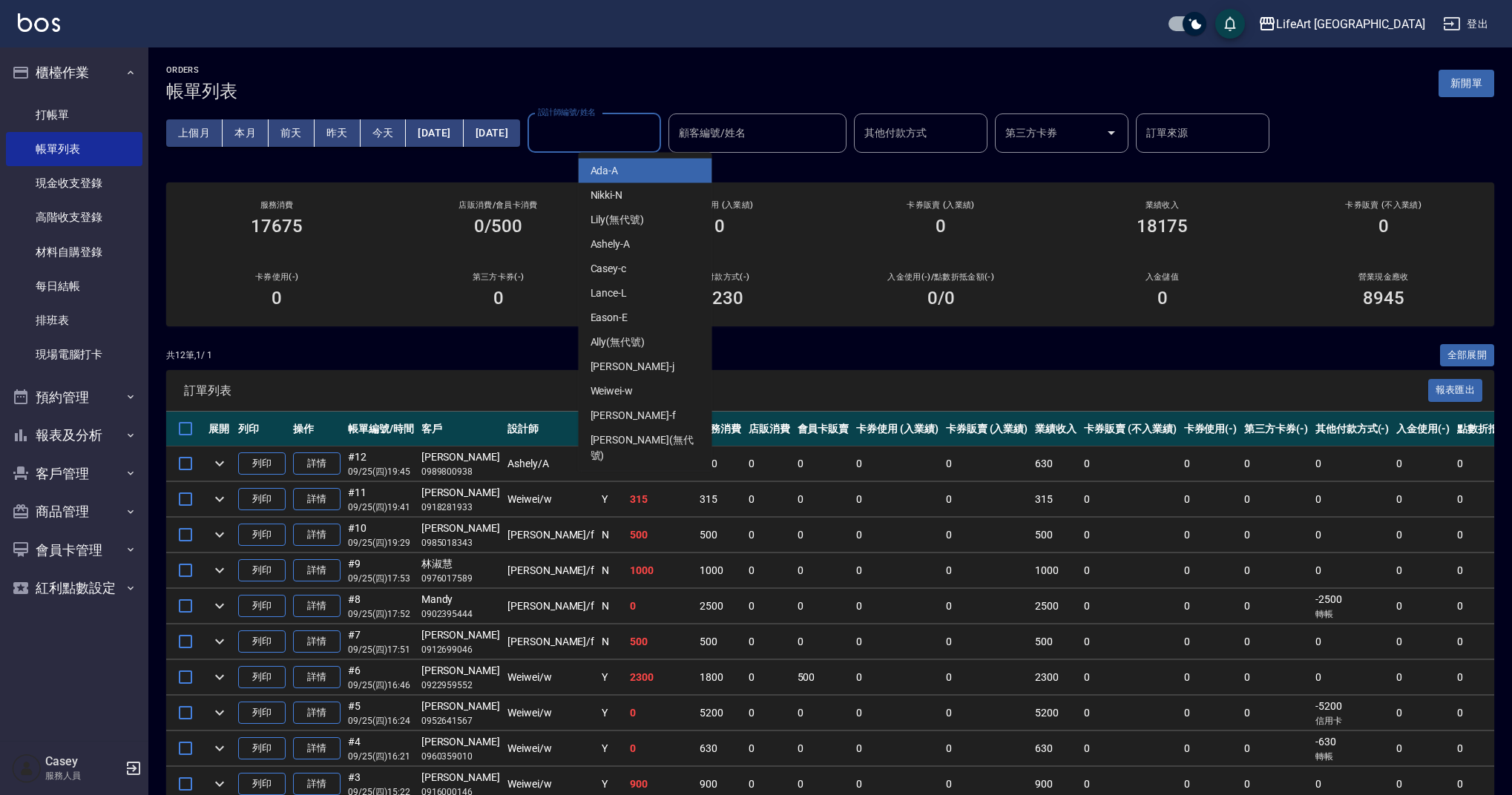
click at [635, 132] on input "設計師編號/姓名" at bounding box center [595, 133] width 121 height 26
click at [653, 389] on div "Weiwei -w" at bounding box center [645, 391] width 133 height 24
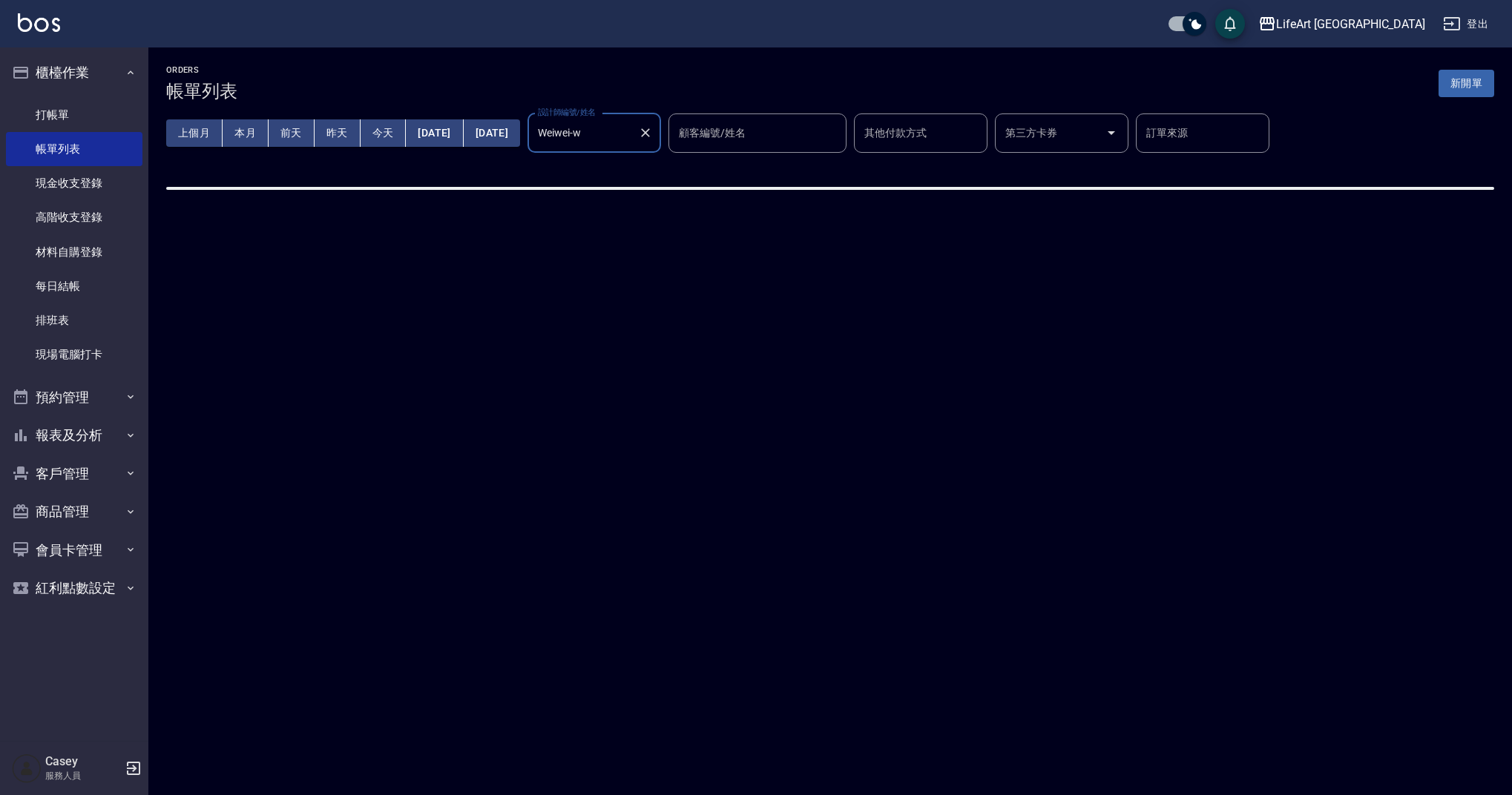
type input "Weiwei-w"
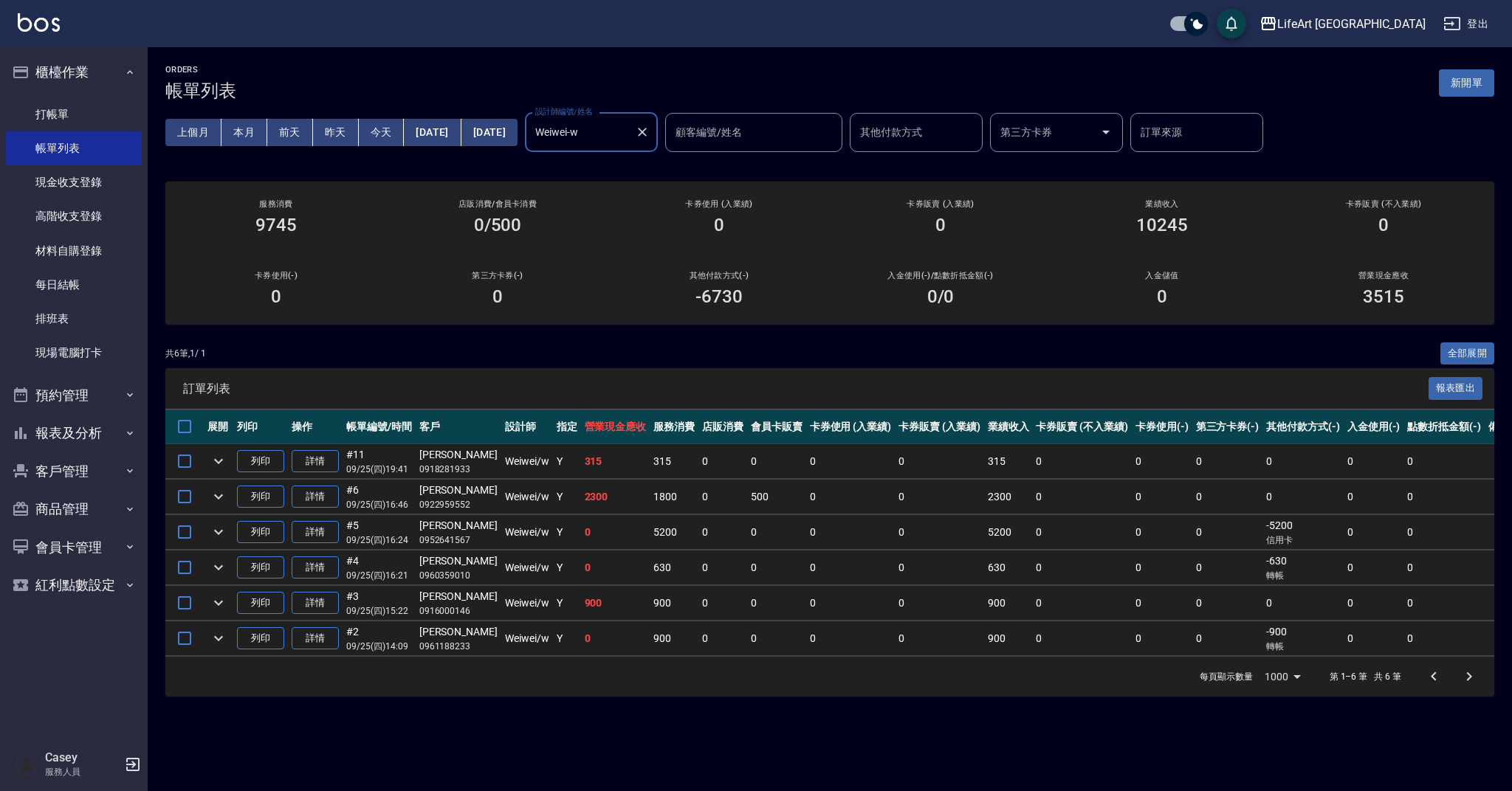
click at [653, 141] on button "Clear" at bounding box center [642, 132] width 21 height 21
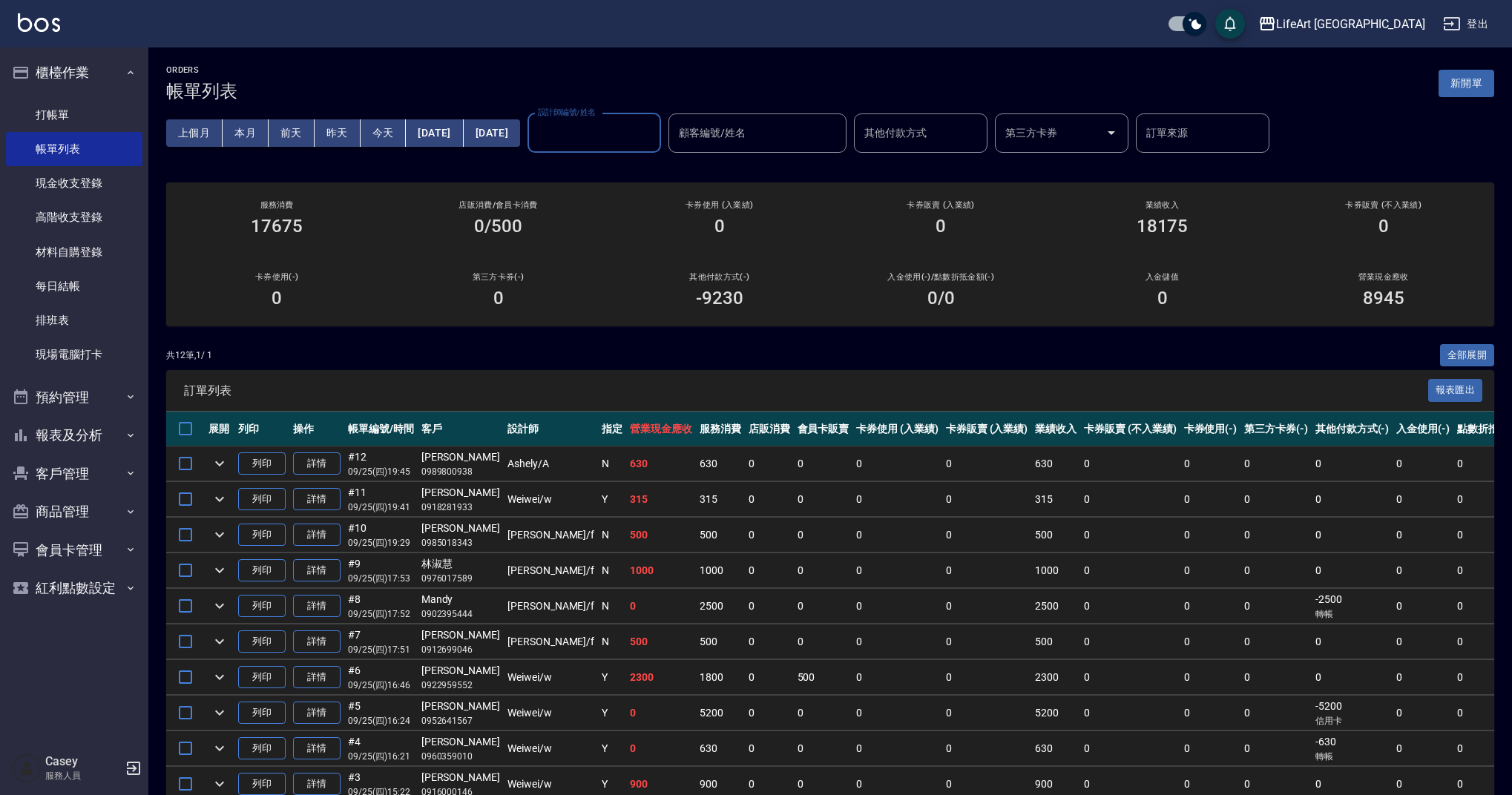
click at [654, 132] on input "設計師編號/姓名" at bounding box center [595, 133] width 121 height 26
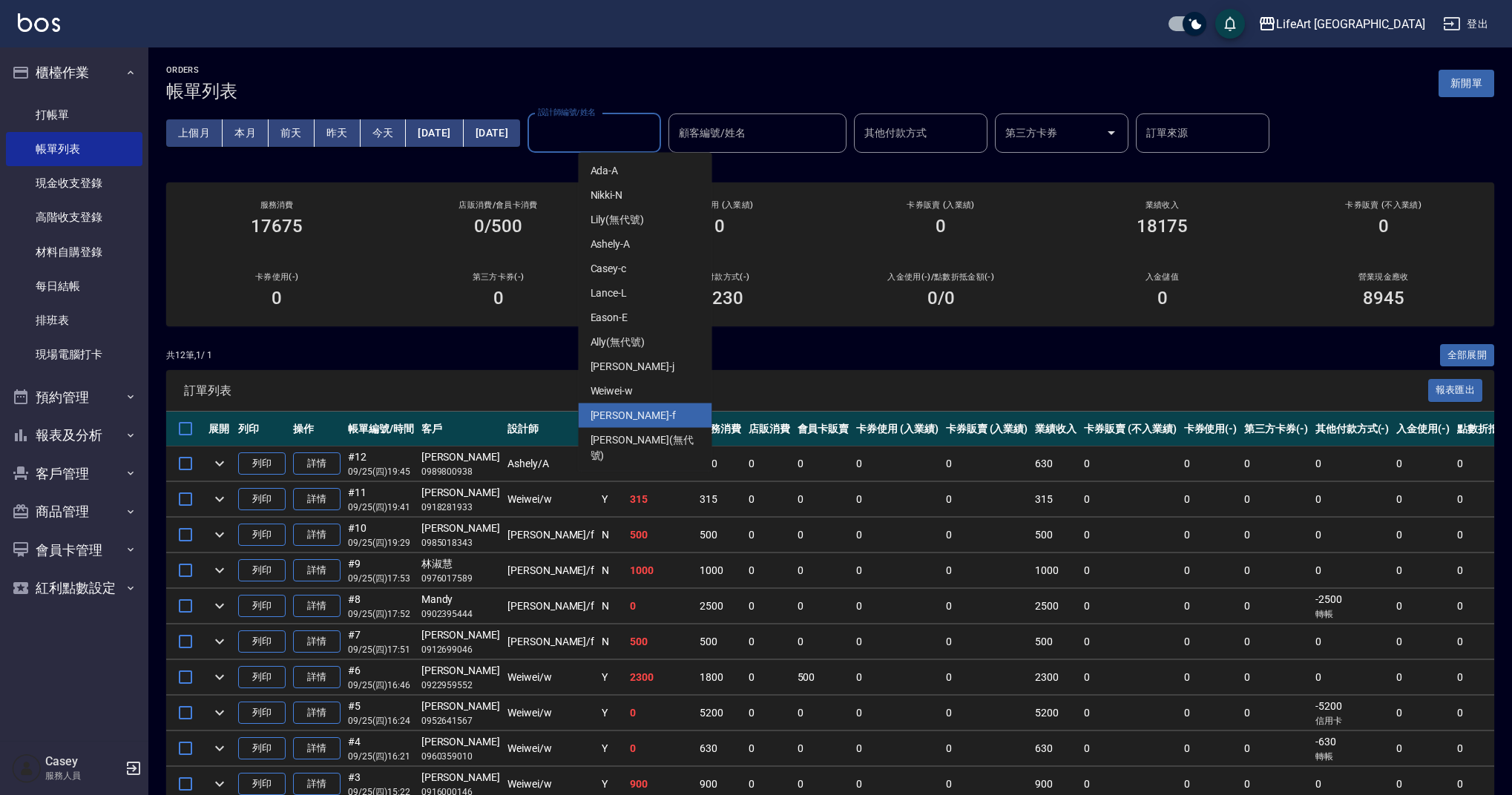
click at [635, 406] on div "Finney -f" at bounding box center [645, 416] width 133 height 24
type input "Finney-f"
